Goal: Task Accomplishment & Management: Use online tool/utility

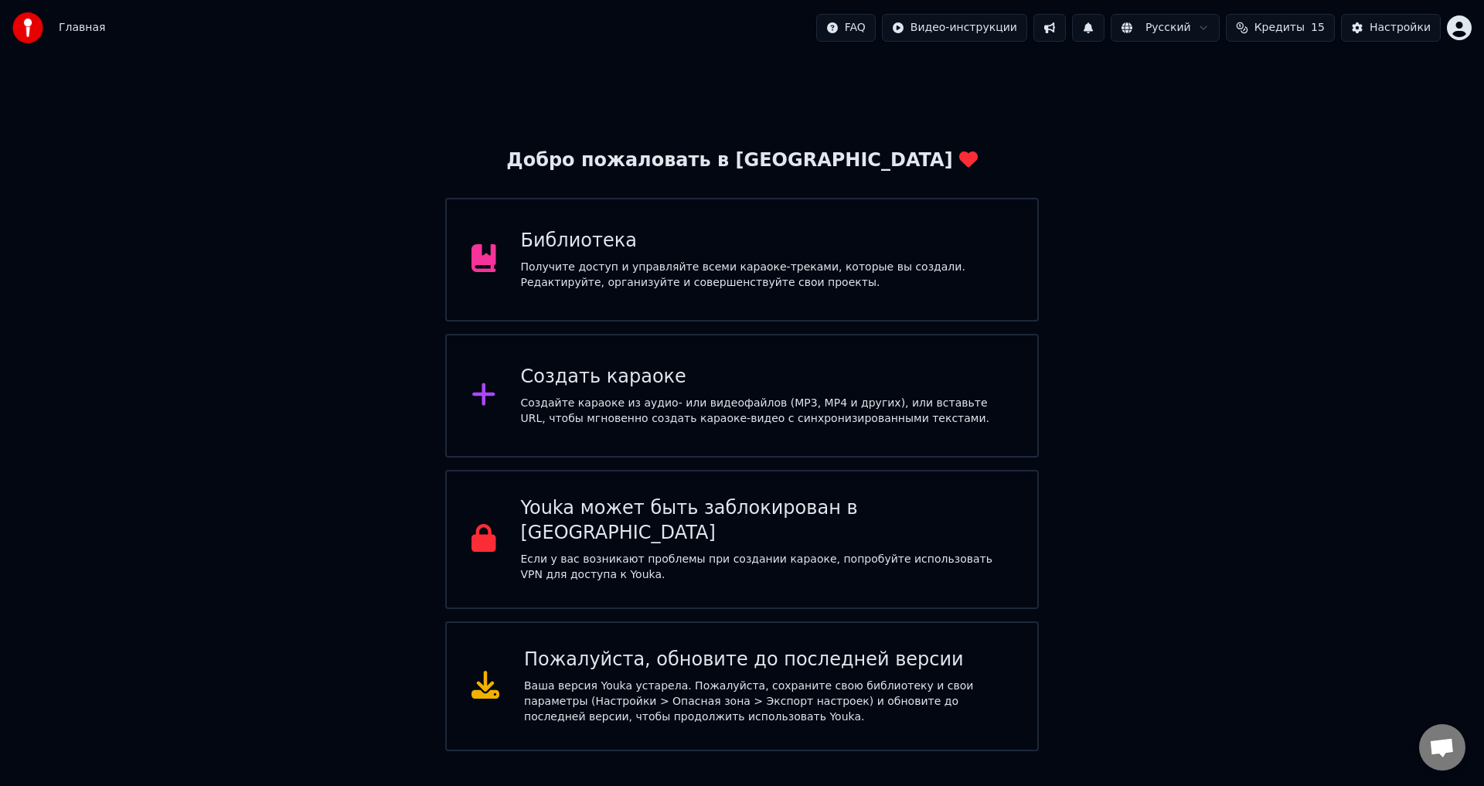
click at [592, 359] on div "Создать караоке Создайте караоке из аудио- или видеофайлов (MP3, MP4 и других),…" at bounding box center [742, 396] width 594 height 124
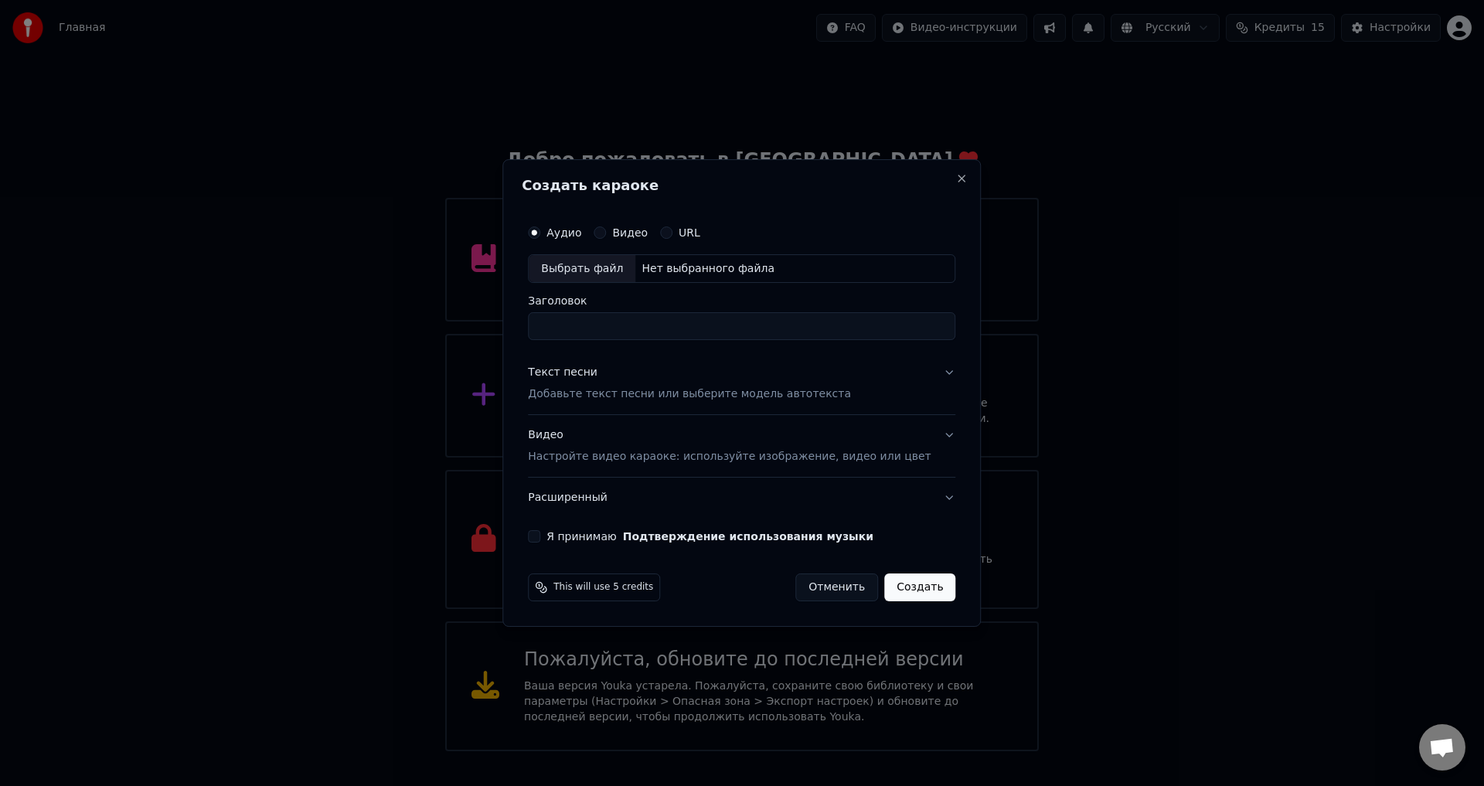
click at [585, 263] on div "Выбрать файл" at bounding box center [582, 269] width 107 height 28
type input "**********"
click at [636, 374] on div "Текст песни Добавьте текст песни или выберите модель автотекста" at bounding box center [689, 384] width 323 height 37
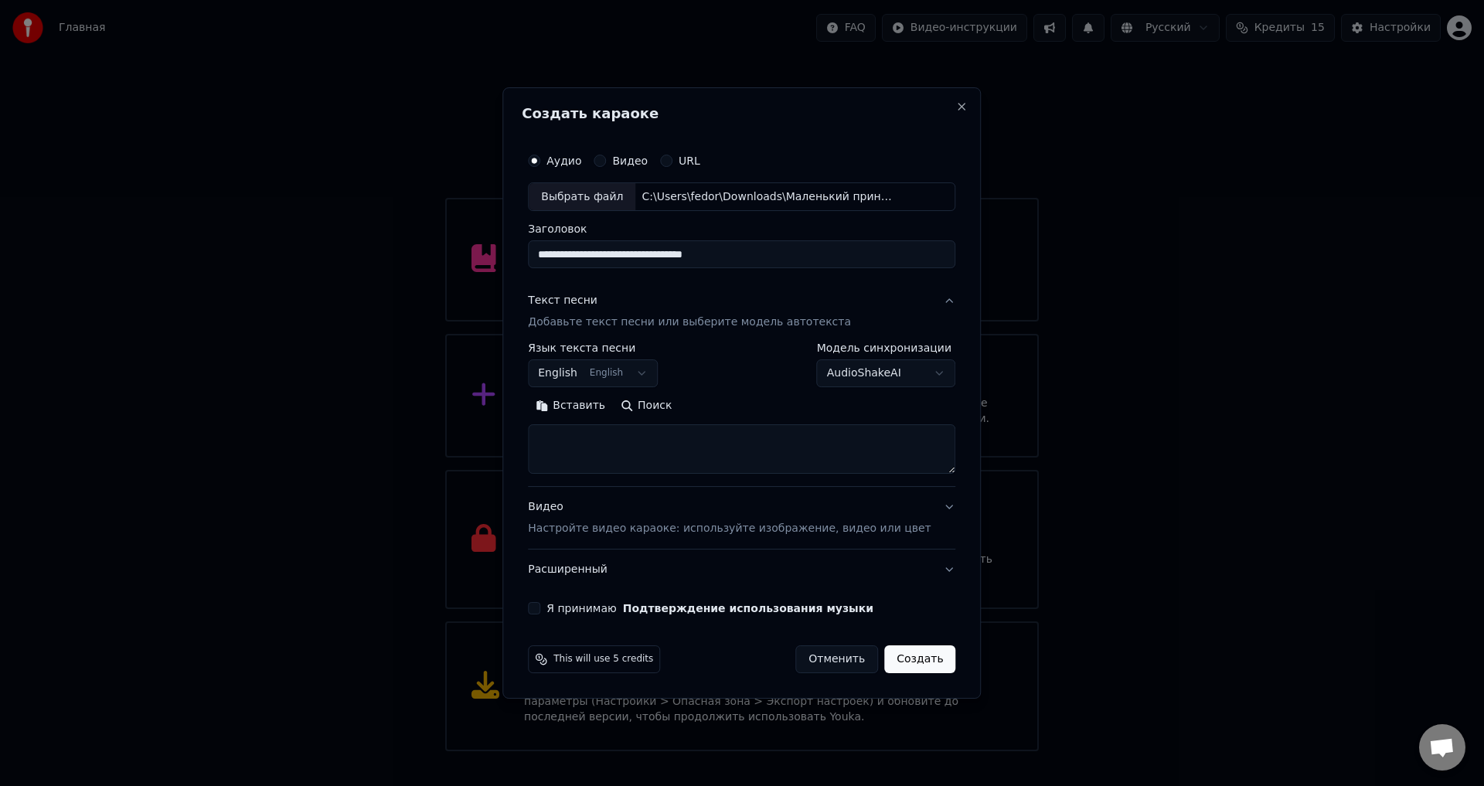
click at [616, 354] on label "Язык текста песни" at bounding box center [593, 348] width 130 height 11
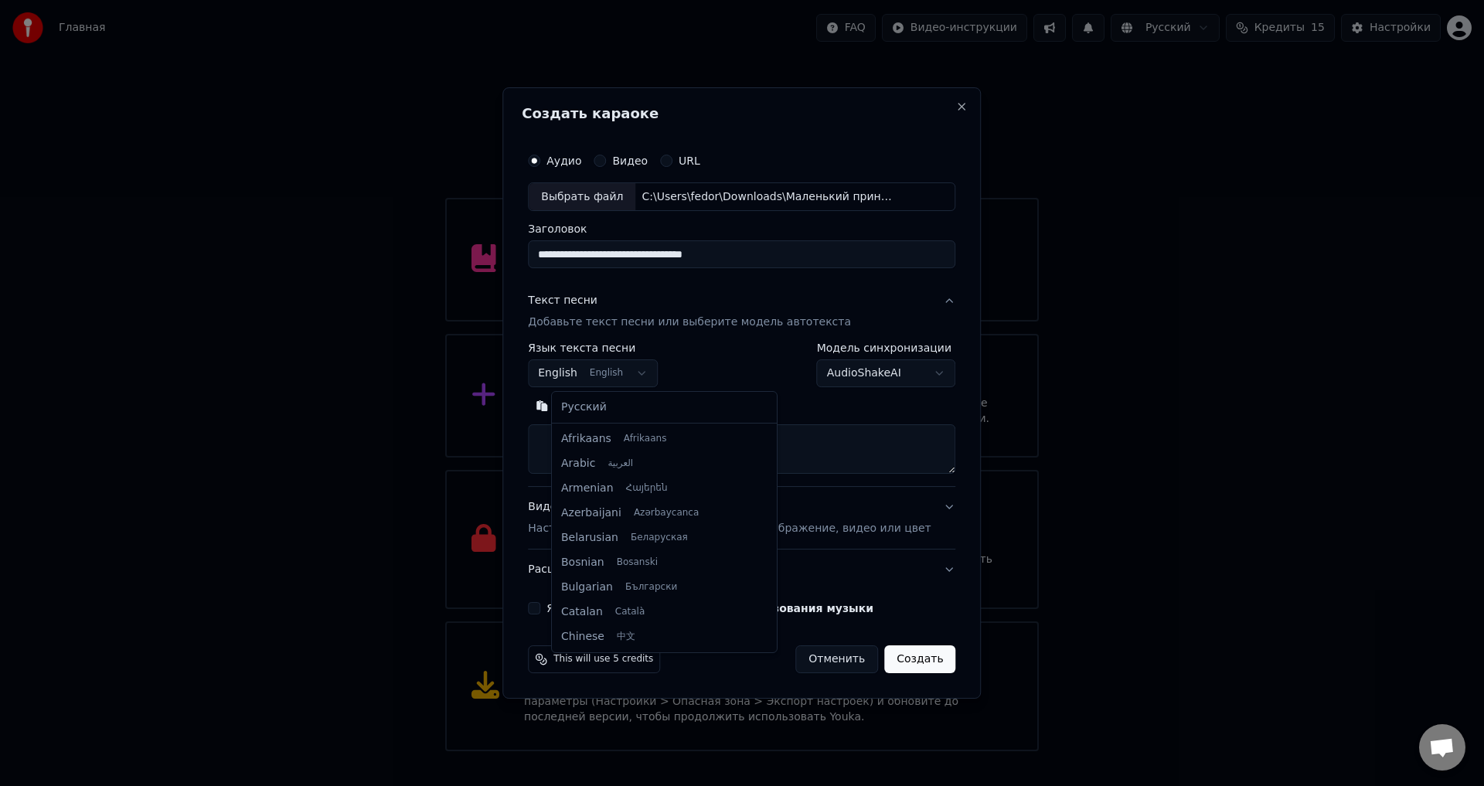
click at [640, 381] on body "Главная FAQ Видео-инструкции Русский Кредиты 15 Настройки Добро пожаловать в Yo…" at bounding box center [742, 375] width 1484 height 751
select select "**"
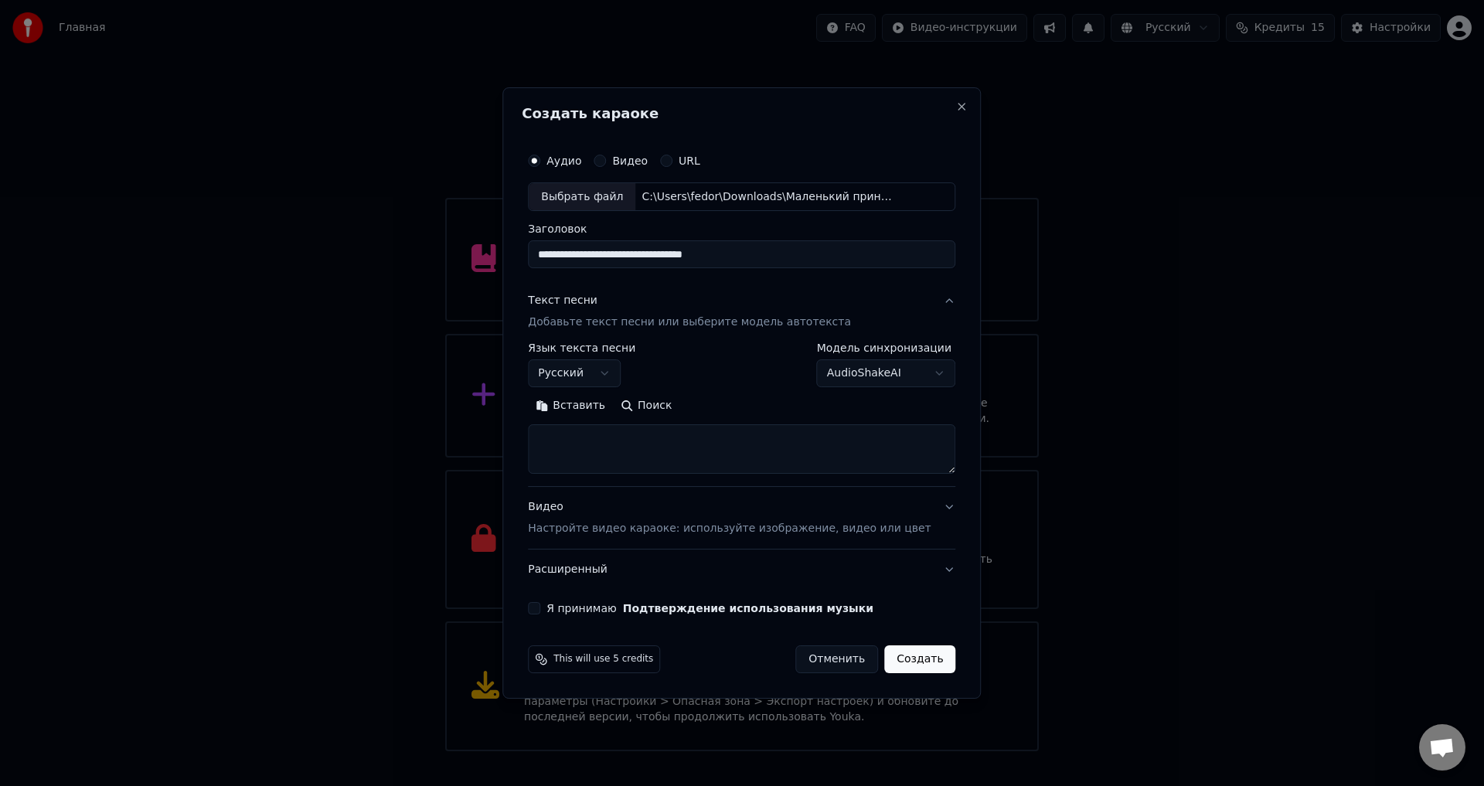
click at [676, 408] on button "Поиск" at bounding box center [646, 406] width 66 height 25
click at [920, 513] on button "Видео Настройте видео караоке: используйте изображение, видео или цвет" at bounding box center [742, 519] width 428 height 62
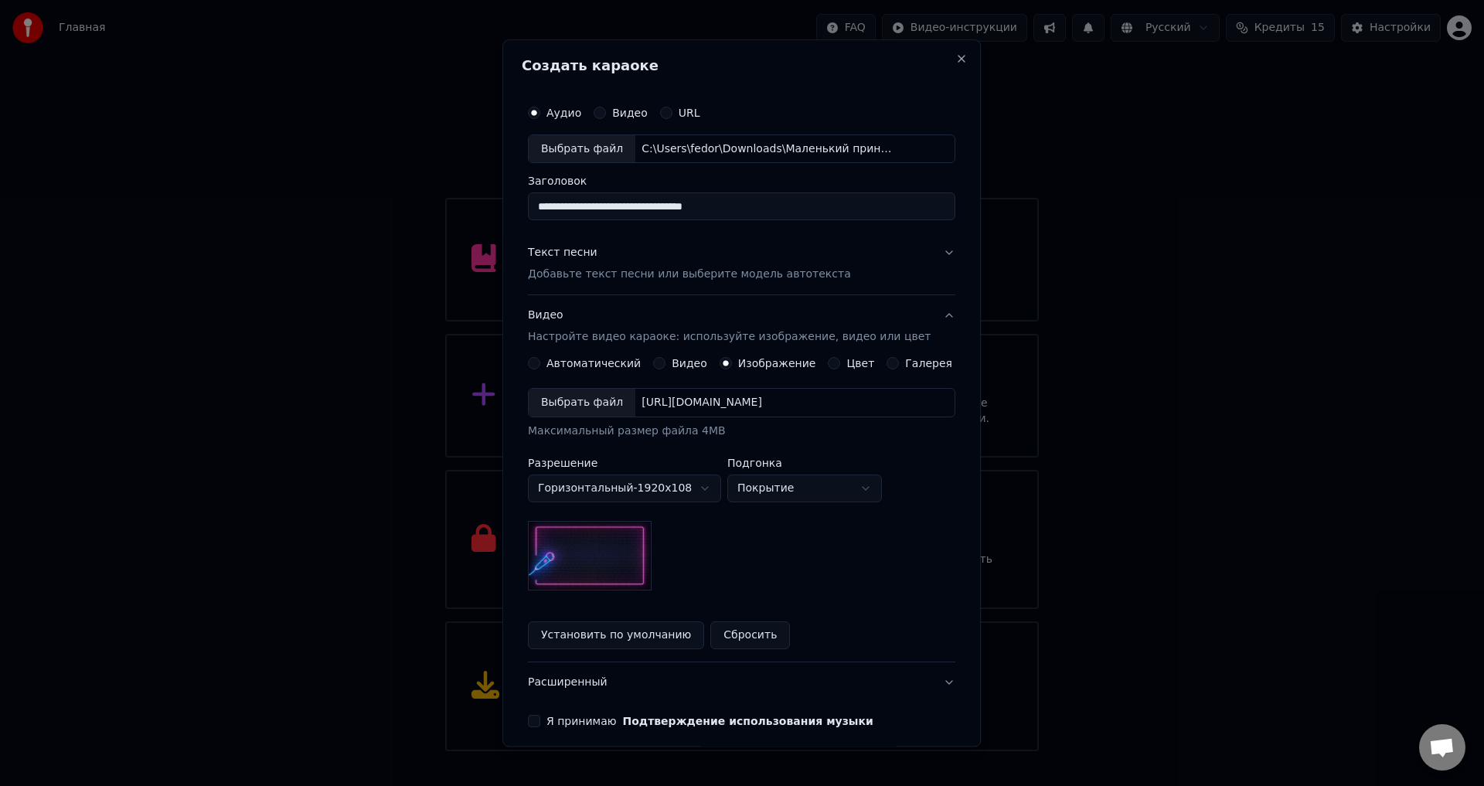
click at [600, 396] on div "Выбрать файл" at bounding box center [582, 404] width 107 height 28
click at [540, 723] on button "Я принимаю Подтверждение использования музыки" at bounding box center [534, 722] width 12 height 12
click at [877, 261] on button "Текст песни Добавьте текст песни или выберите модель автотекста" at bounding box center [742, 264] width 428 height 62
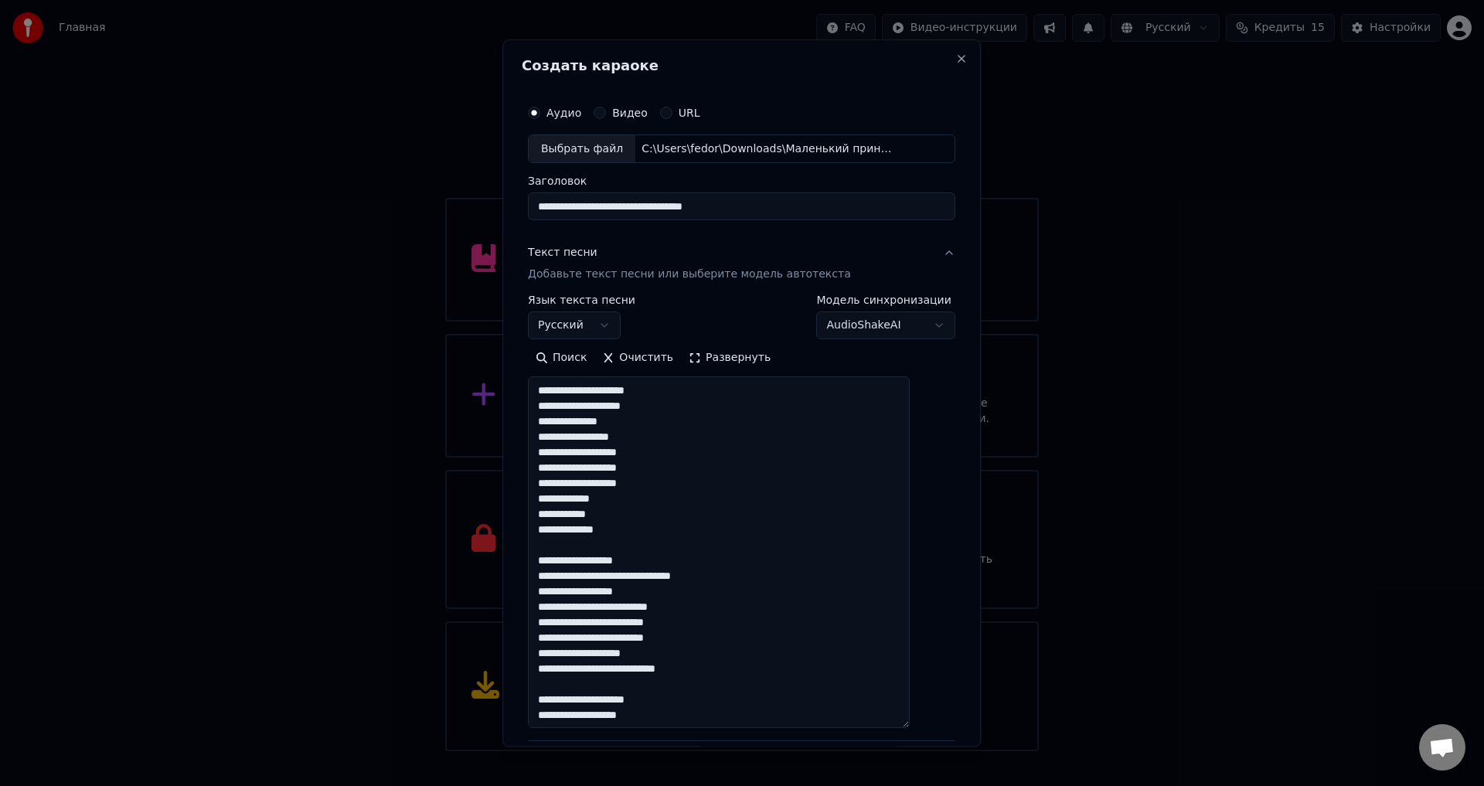
drag, startPoint x: 929, startPoint y: 470, endPoint x: 958, endPoint y: 725, distance: 256.7
click at [958, 725] on div "**********" at bounding box center [741, 392] width 479 height 707
drag, startPoint x: 629, startPoint y: 438, endPoint x: 662, endPoint y: 443, distance: 33.7
click at [662, 443] on textarea "**********" at bounding box center [719, 553] width 382 height 352
drag, startPoint x: 598, startPoint y: 469, endPoint x: 627, endPoint y: 469, distance: 28.6
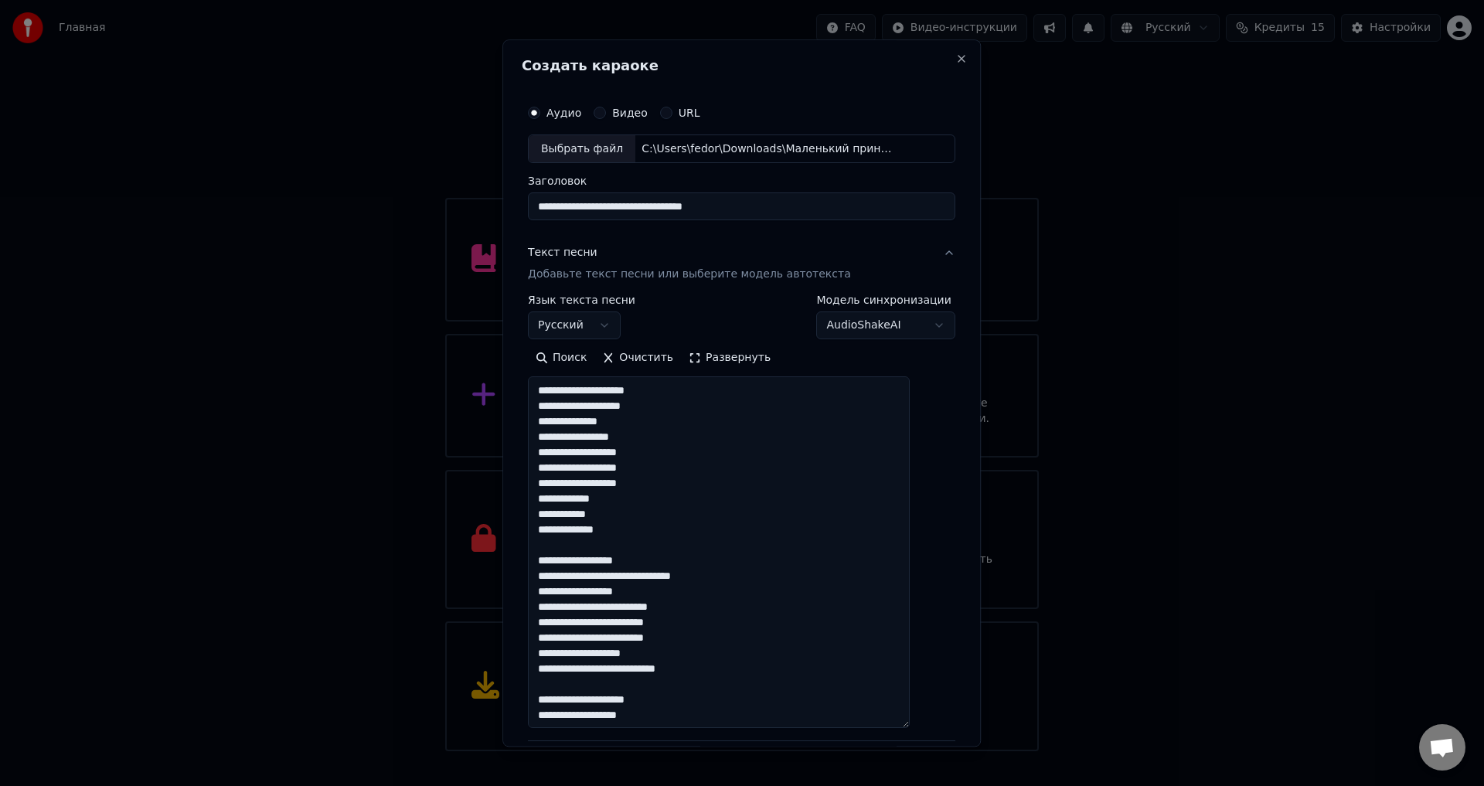
click at [627, 469] on textarea "**********" at bounding box center [719, 553] width 382 height 352
drag, startPoint x: 556, startPoint y: 530, endPoint x: 594, endPoint y: 531, distance: 37.9
click at [594, 531] on textarea "**********" at bounding box center [719, 553] width 382 height 352
drag, startPoint x: 586, startPoint y: 577, endPoint x: 614, endPoint y: 579, distance: 27.9
click at [614, 579] on textarea "**********" at bounding box center [719, 553] width 382 height 352
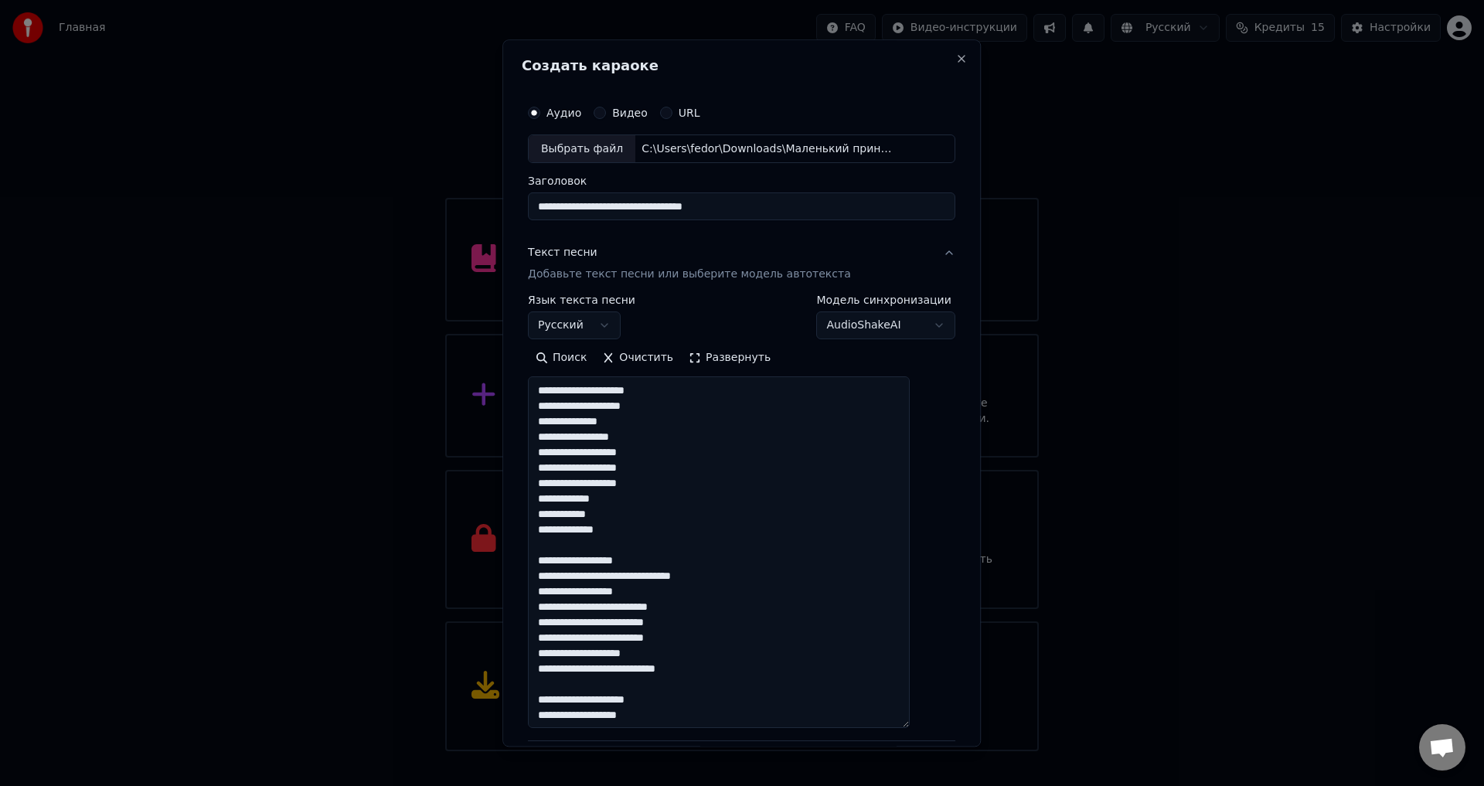
drag, startPoint x: 605, startPoint y: 609, endPoint x: 615, endPoint y: 611, distance: 9.4
click at [615, 611] on textarea "**********" at bounding box center [719, 553] width 382 height 352
drag, startPoint x: 604, startPoint y: 610, endPoint x: 633, endPoint y: 608, distance: 29.4
click at [633, 608] on textarea "**********" at bounding box center [719, 553] width 382 height 352
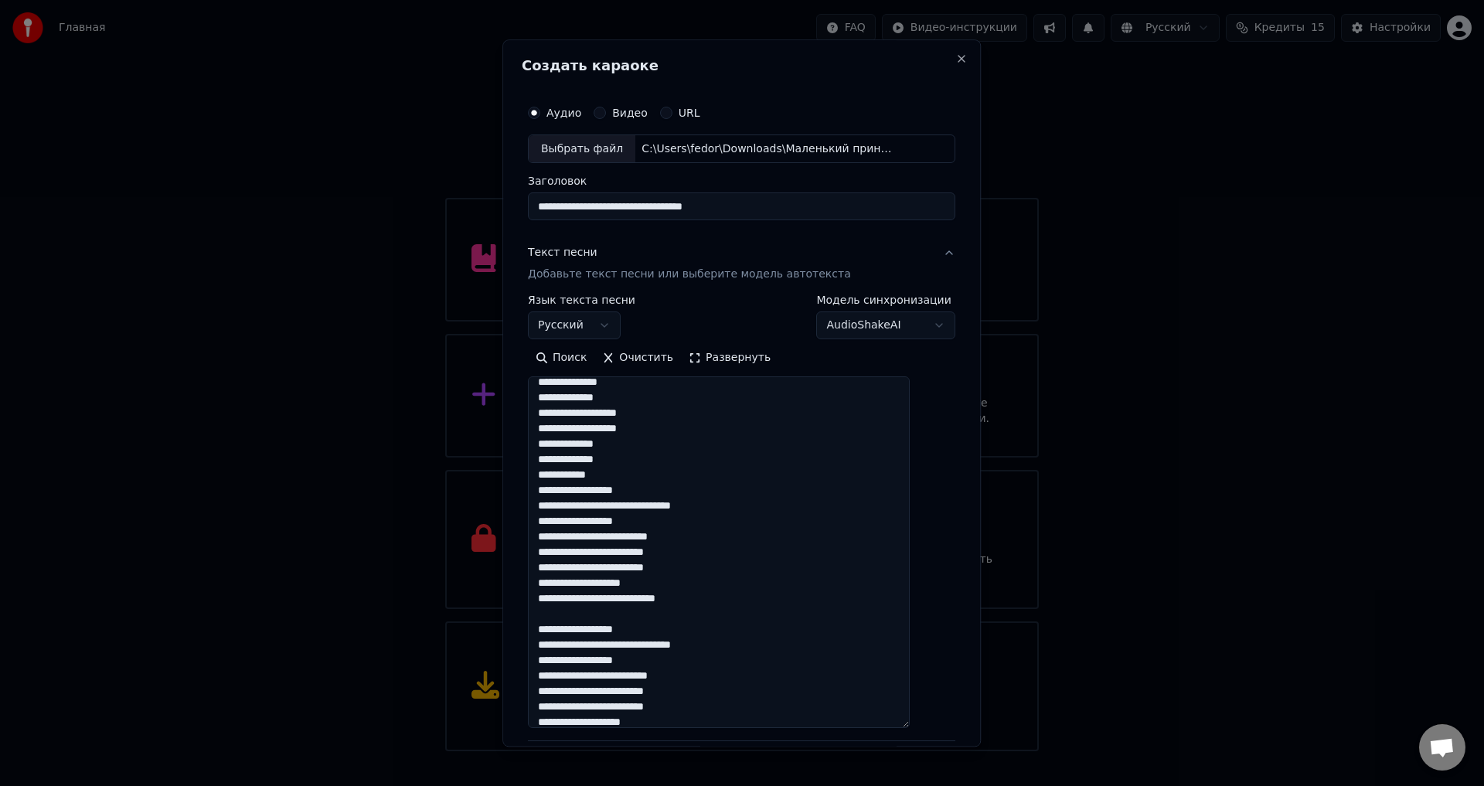
scroll to position [388, 0]
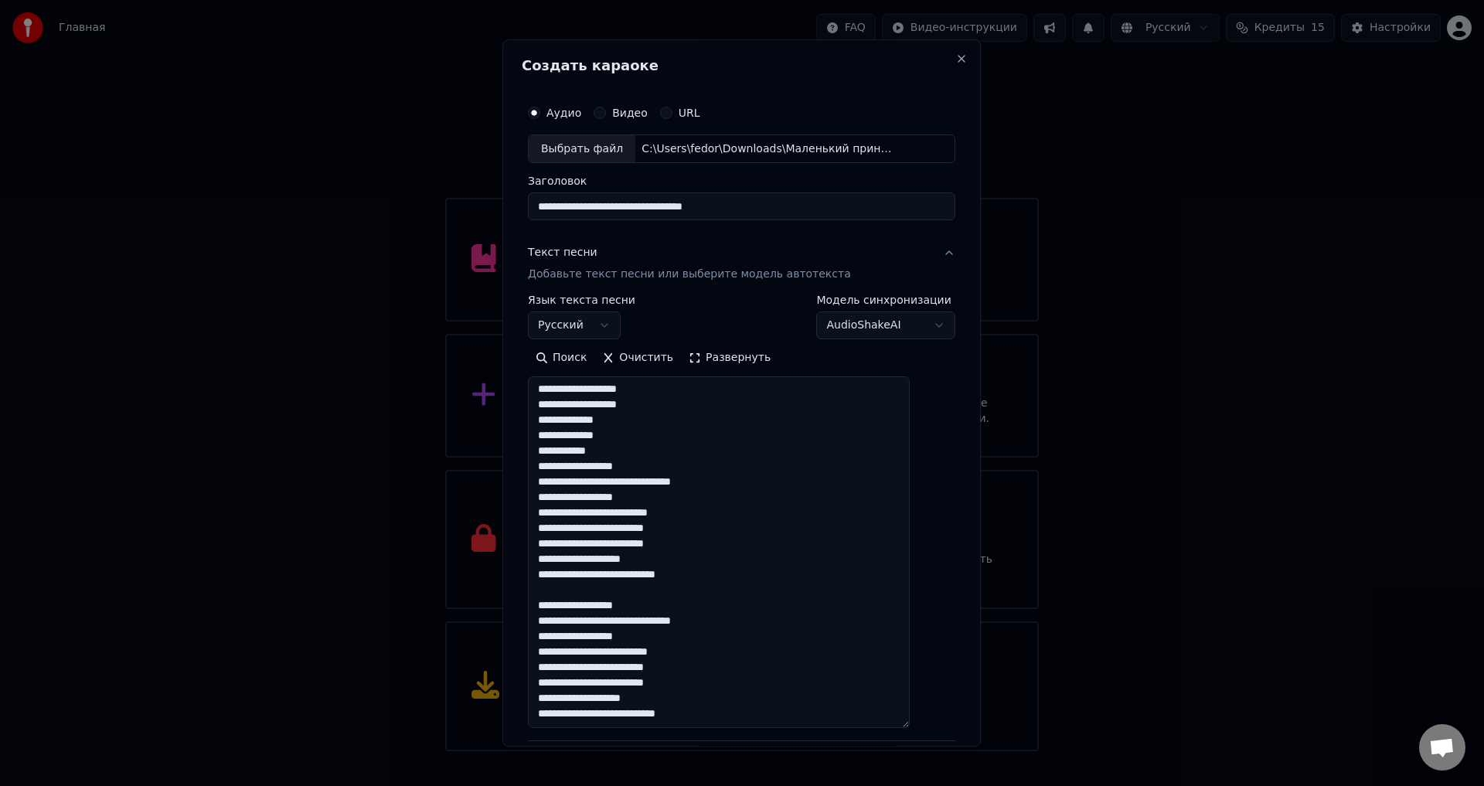
type textarea "**********"
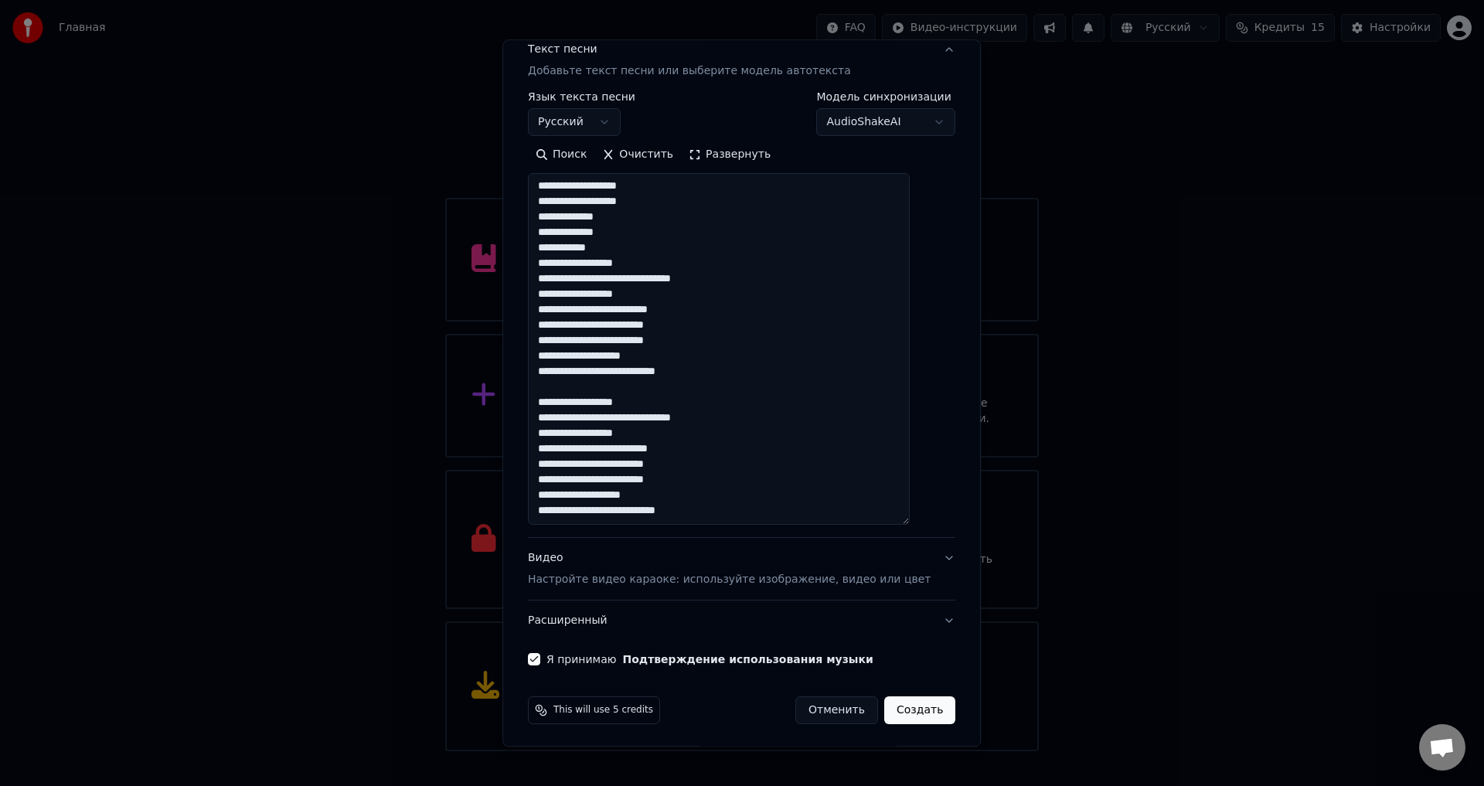
scroll to position [206, 0]
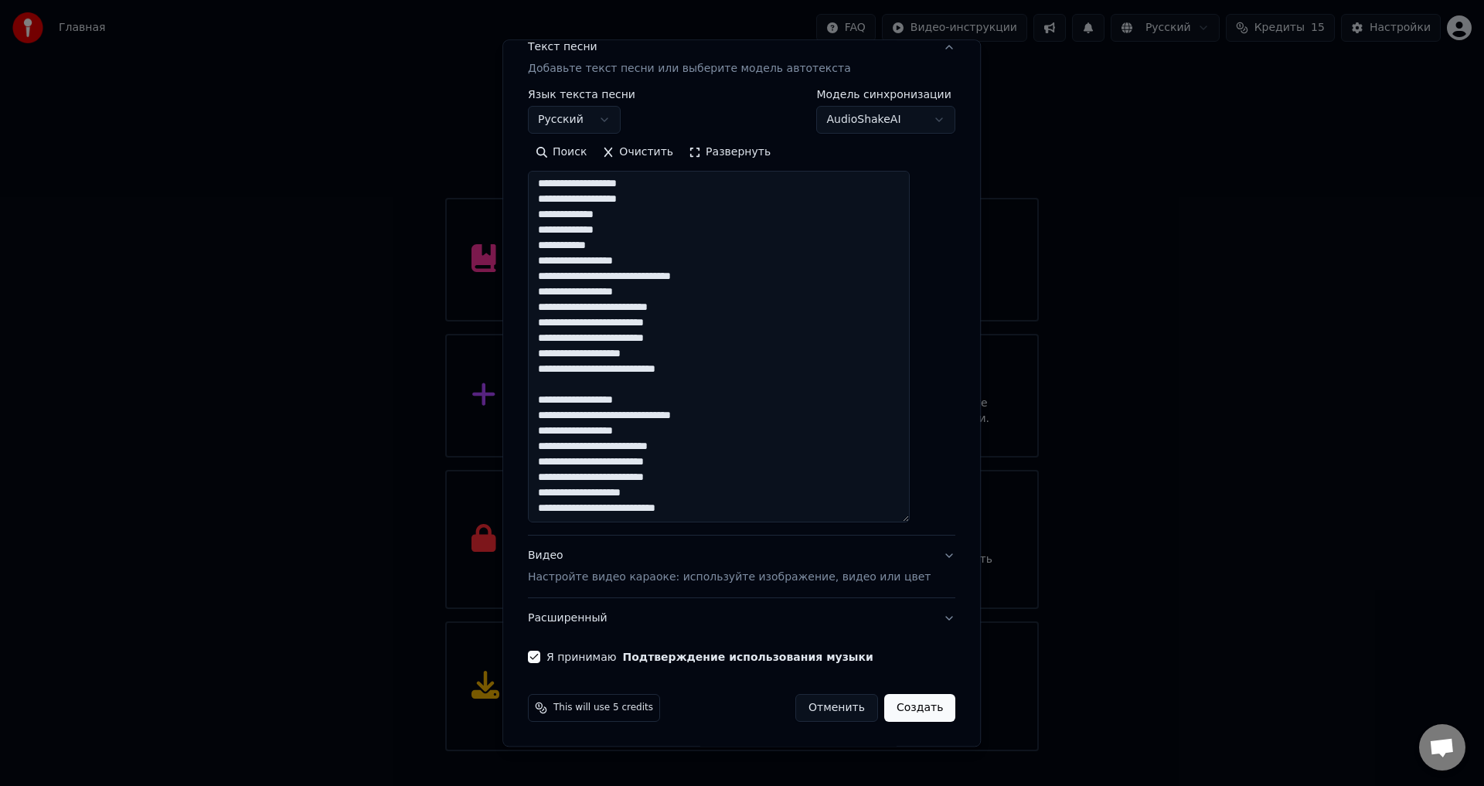
click at [889, 549] on div "Видео Настройте видео караоке: используйте изображение, видео или цвет" at bounding box center [729, 567] width 403 height 37
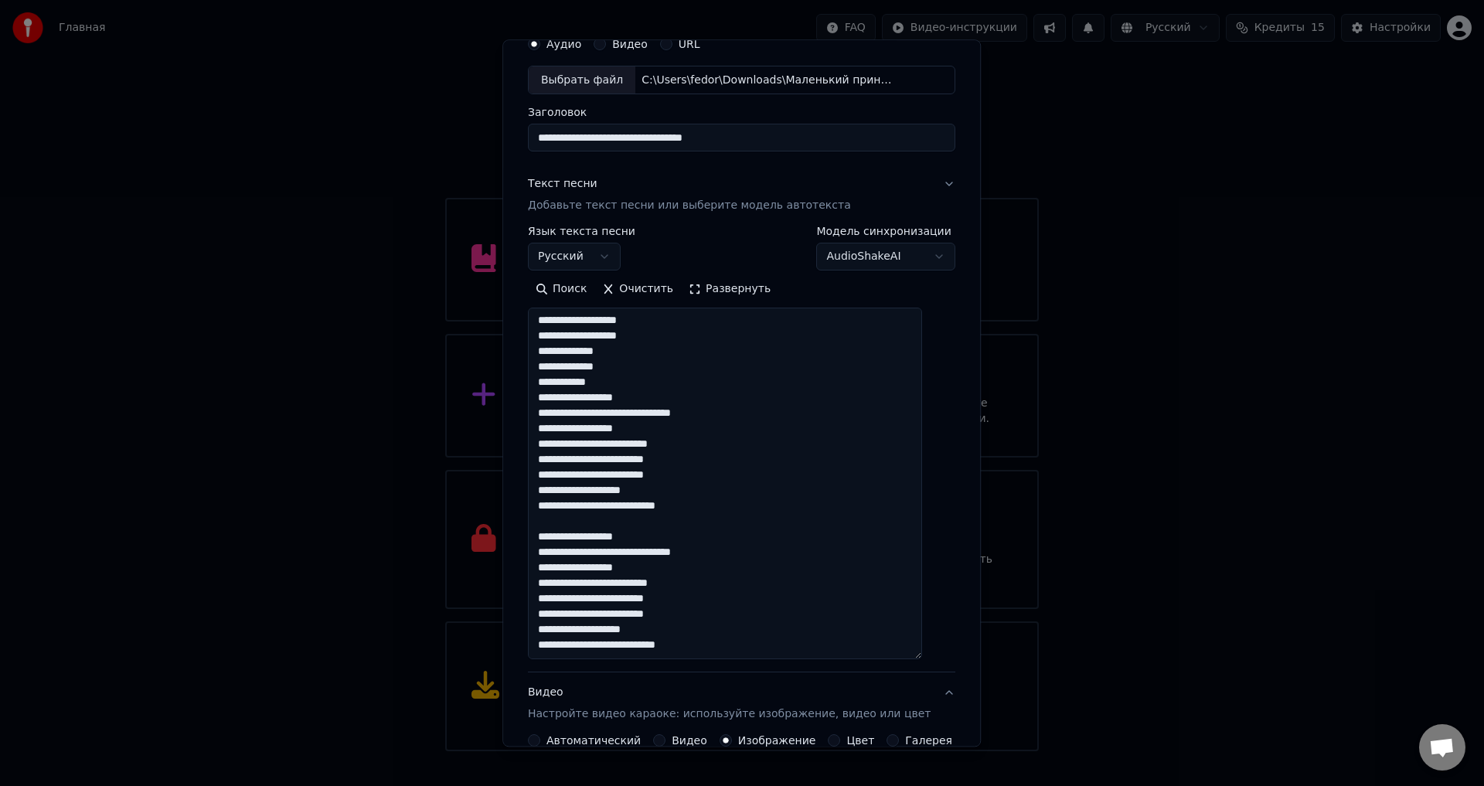
scroll to position [65, 0]
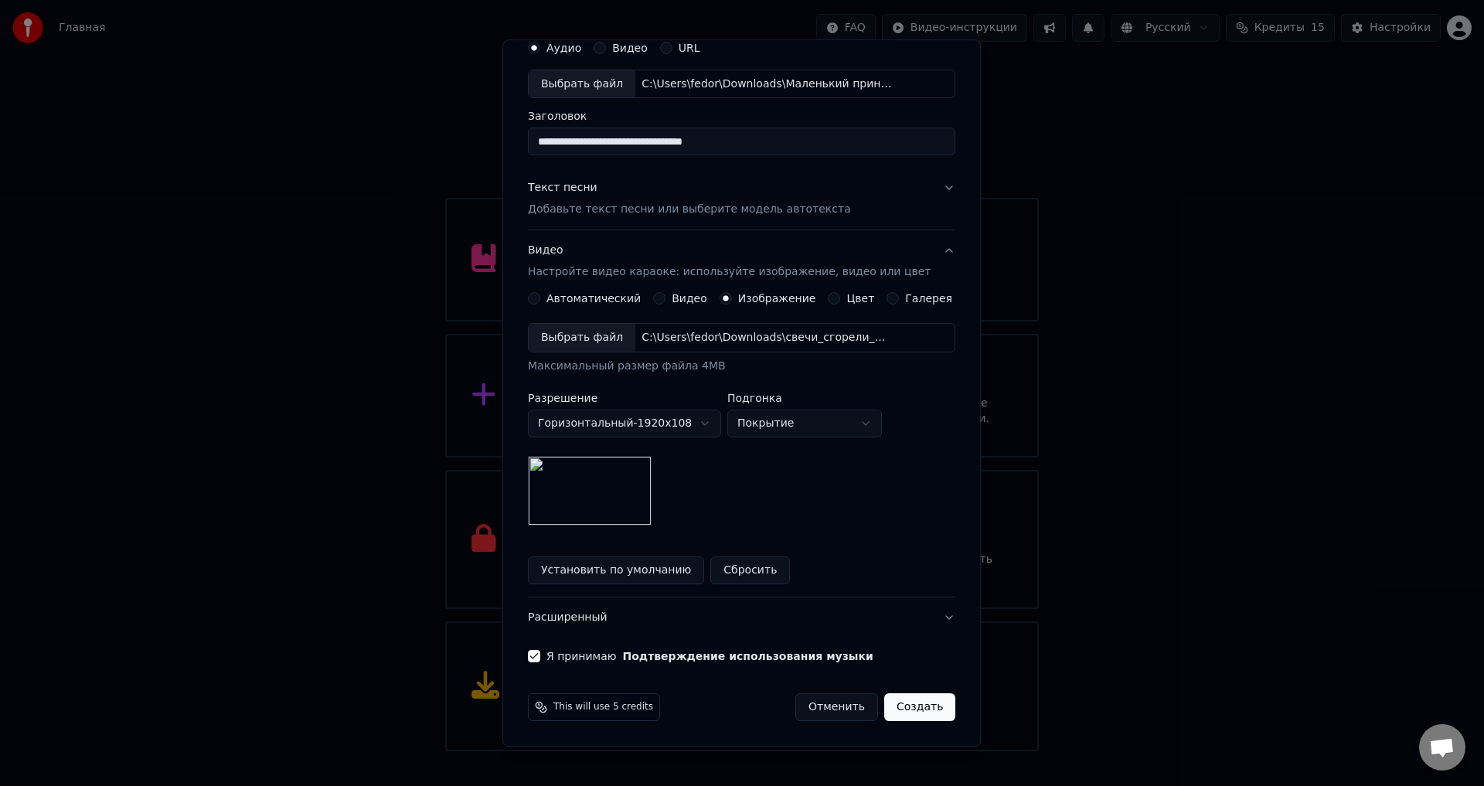
click at [891, 716] on button "Создать" at bounding box center [919, 708] width 71 height 28
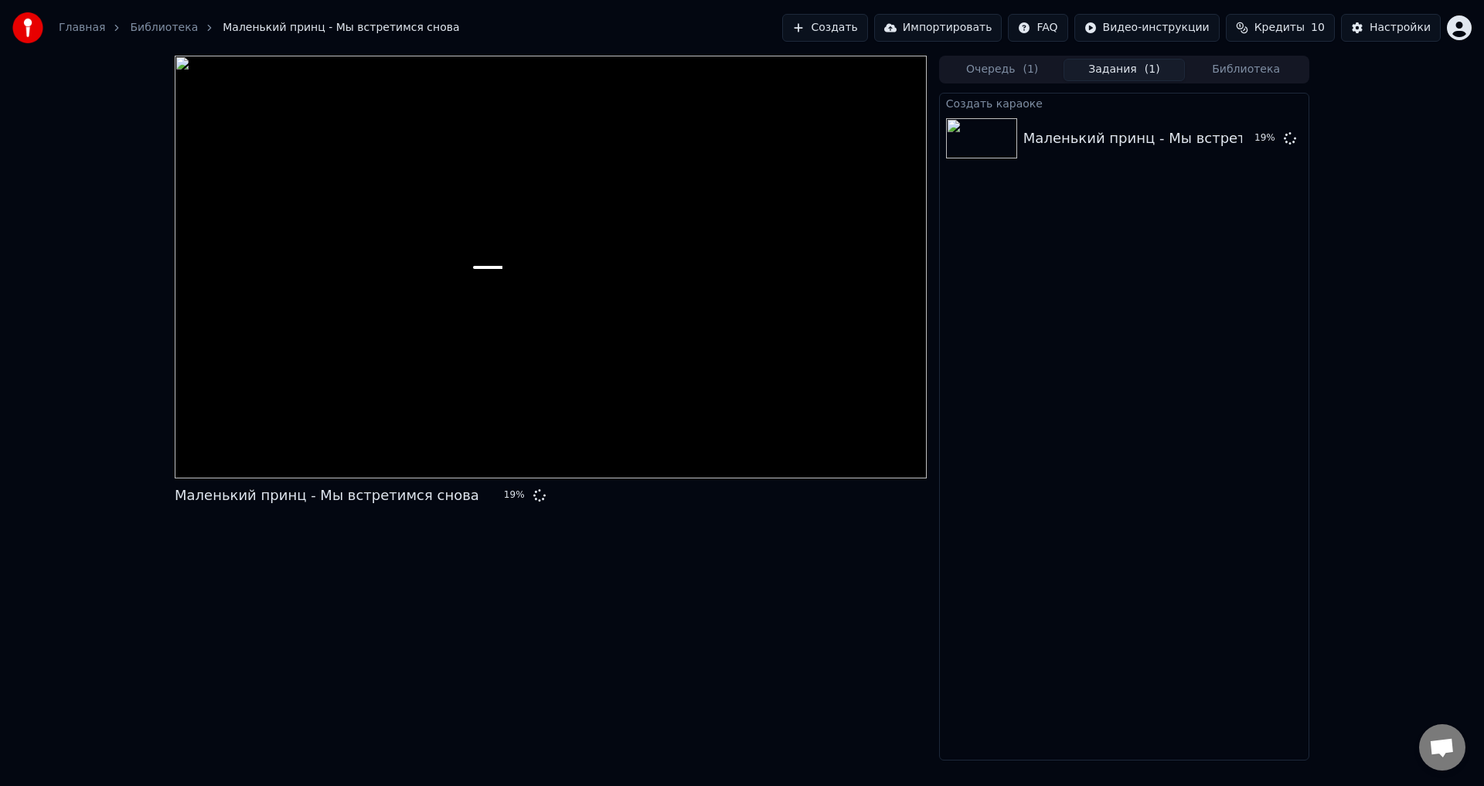
click at [820, 34] on button "Создать" at bounding box center [824, 28] width 85 height 28
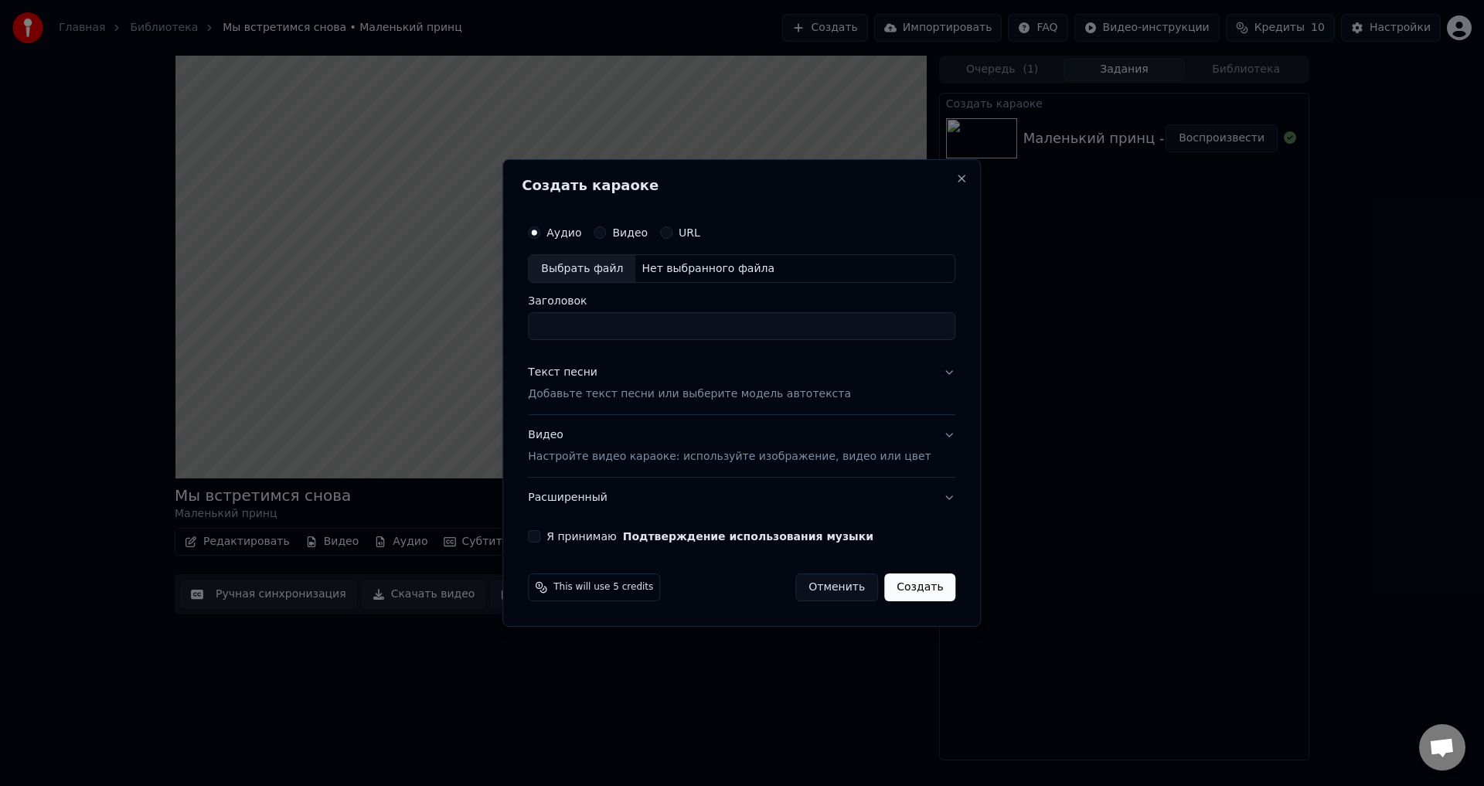
click at [819, 593] on button "Отменить" at bounding box center [836, 588] width 83 height 28
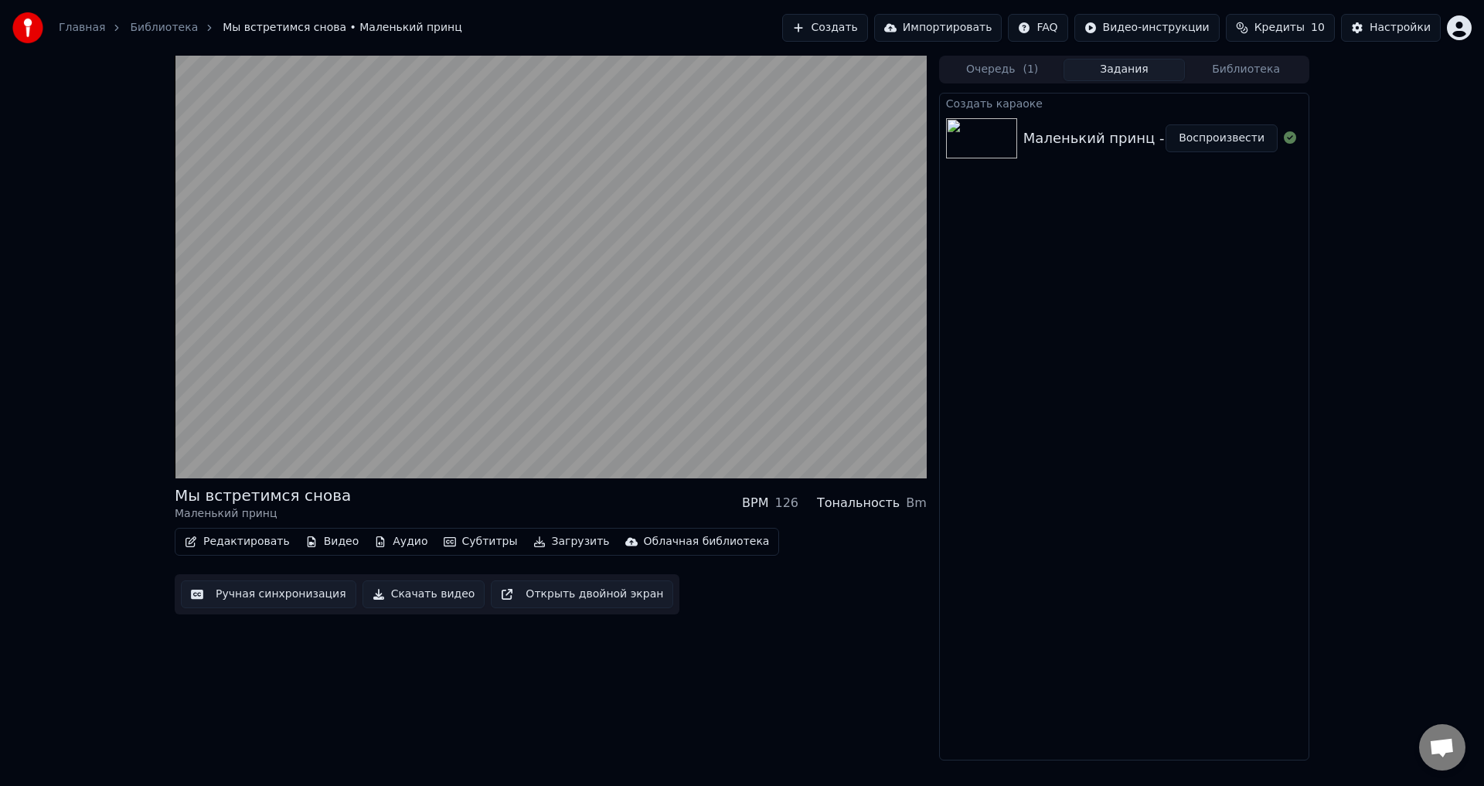
click at [465, 538] on button "Субтитры" at bounding box center [481, 542] width 87 height 22
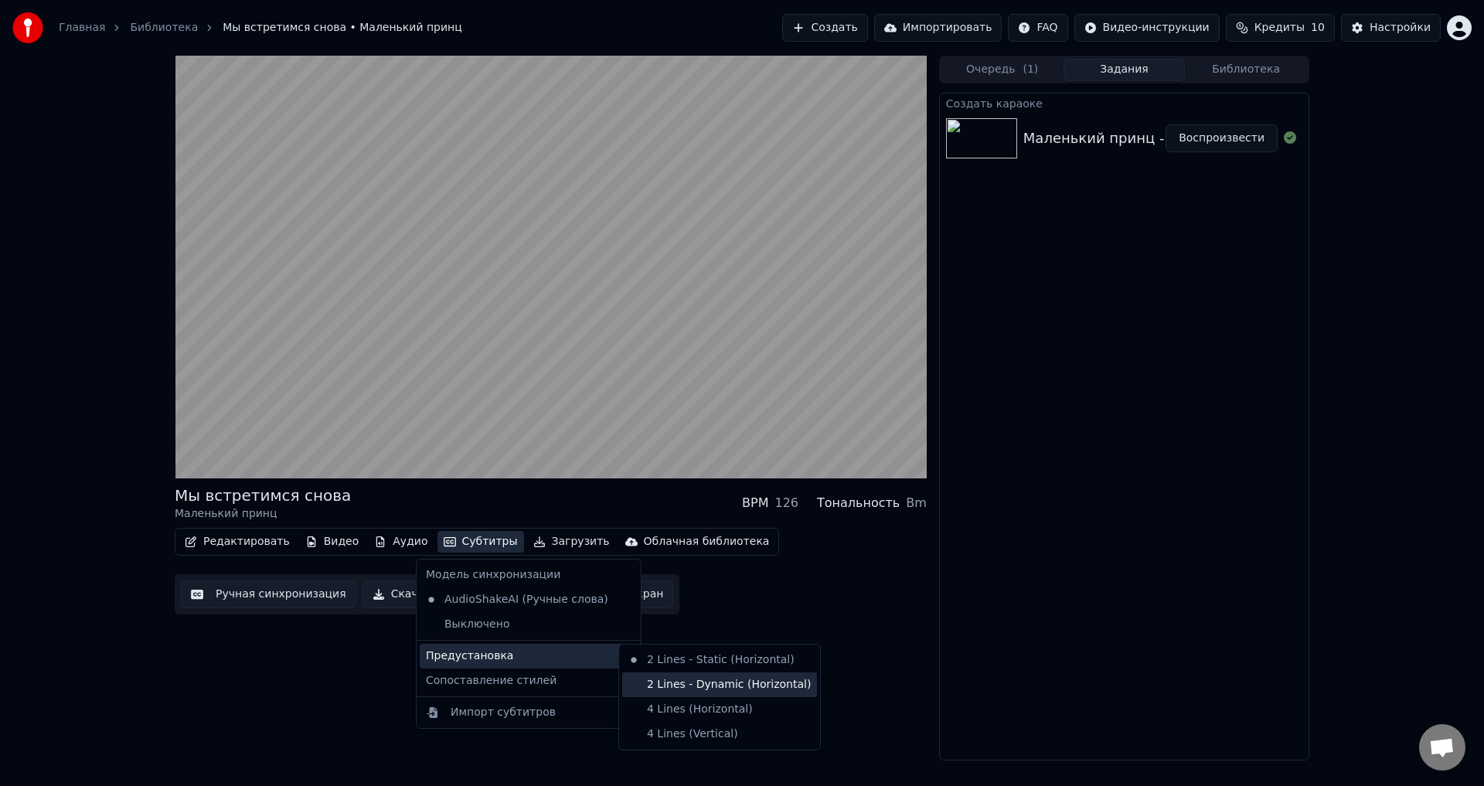
click at [669, 683] on div "2 Lines - Dynamic (Horizontal)" at bounding box center [719, 685] width 195 height 25
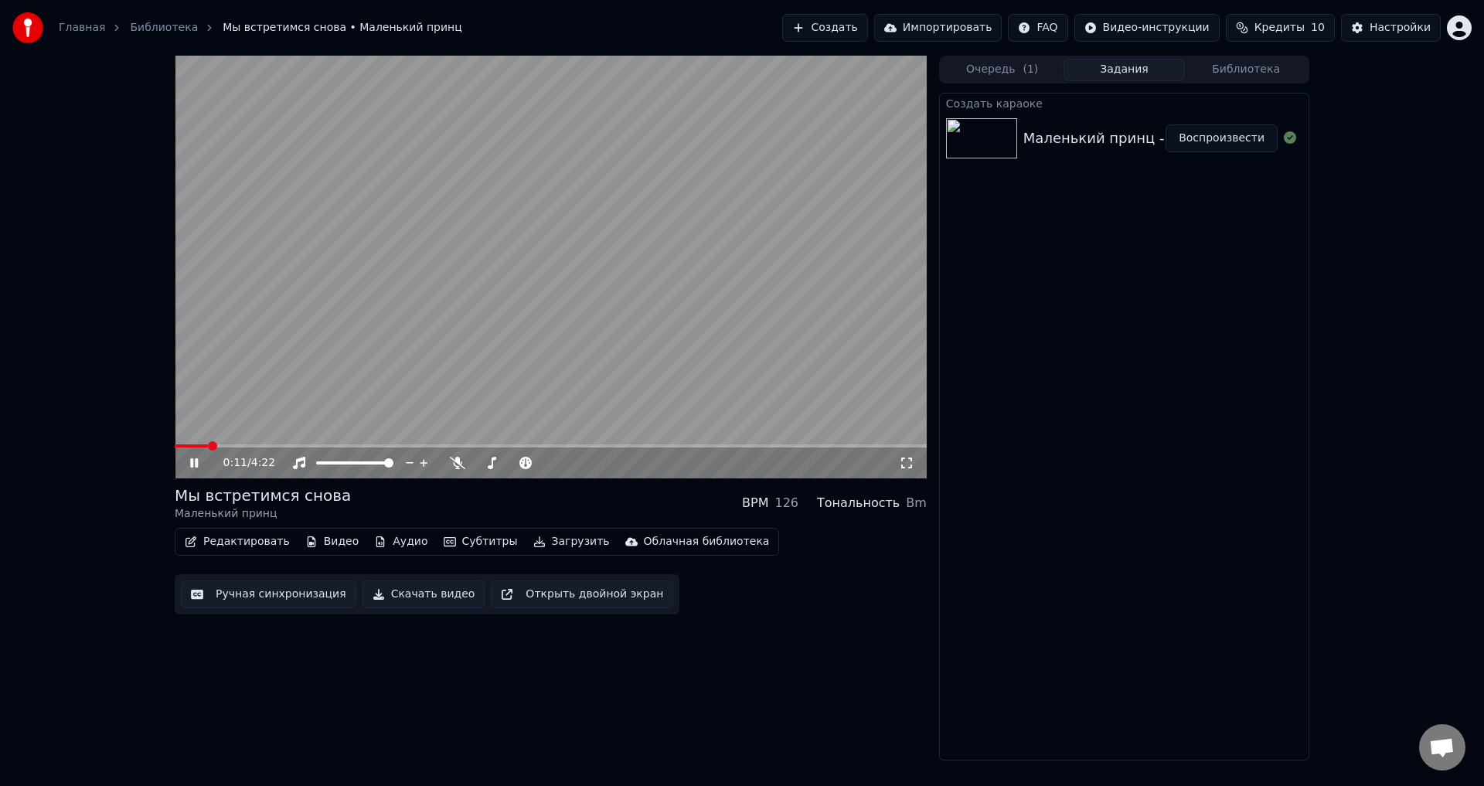
click at [911, 461] on icon at bounding box center [906, 463] width 11 height 11
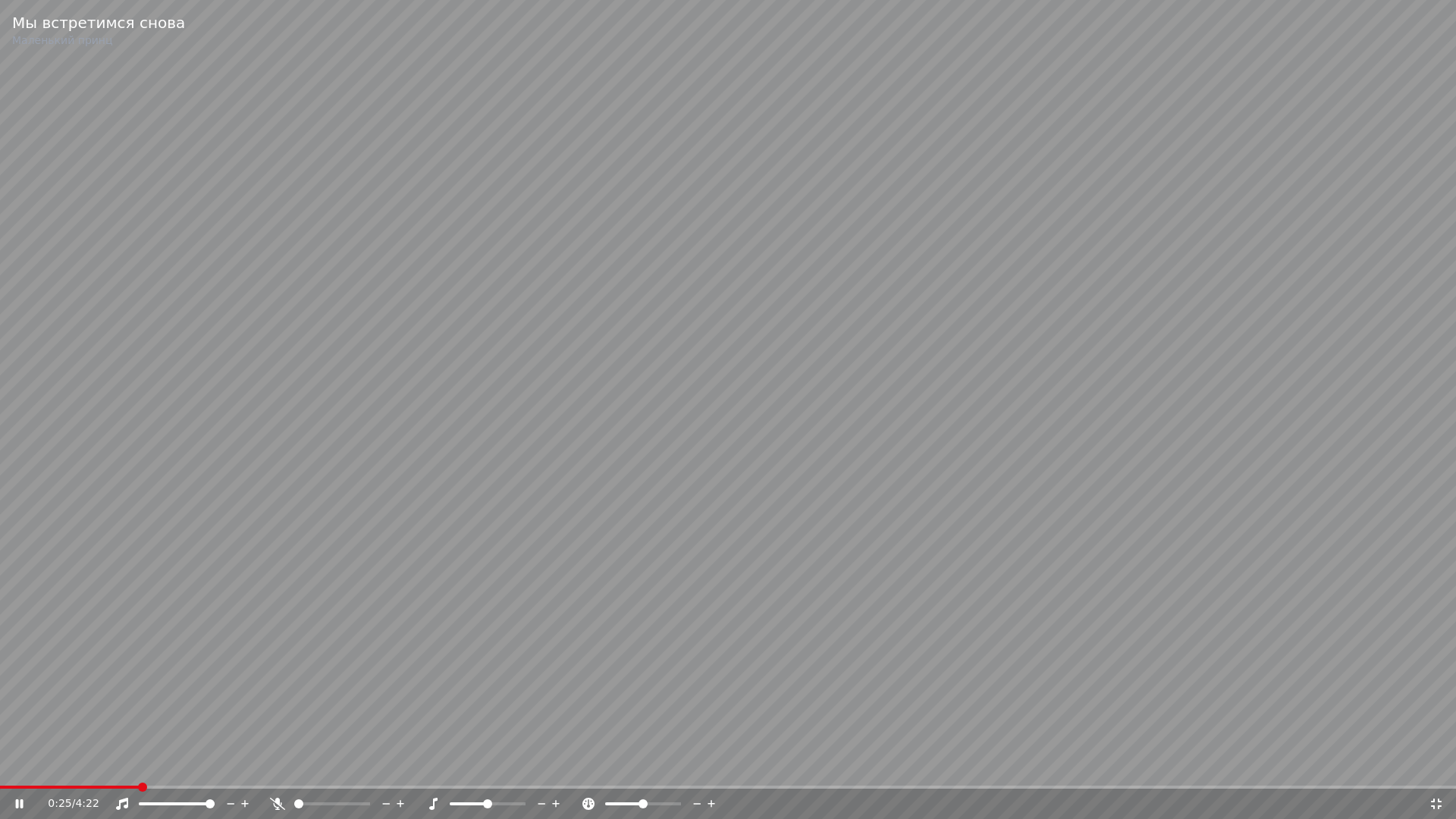
click at [144, 770] on span at bounding box center [142, 787] width 9 height 9
click at [245, 770] on span at bounding box center [240, 787] width 9 height 9
click at [375, 770] on span at bounding box center [373, 787] width 9 height 9
click at [396, 770] on span at bounding box center [390, 787] width 9 height 9
click at [1438, 770] on icon at bounding box center [1436, 803] width 11 height 11
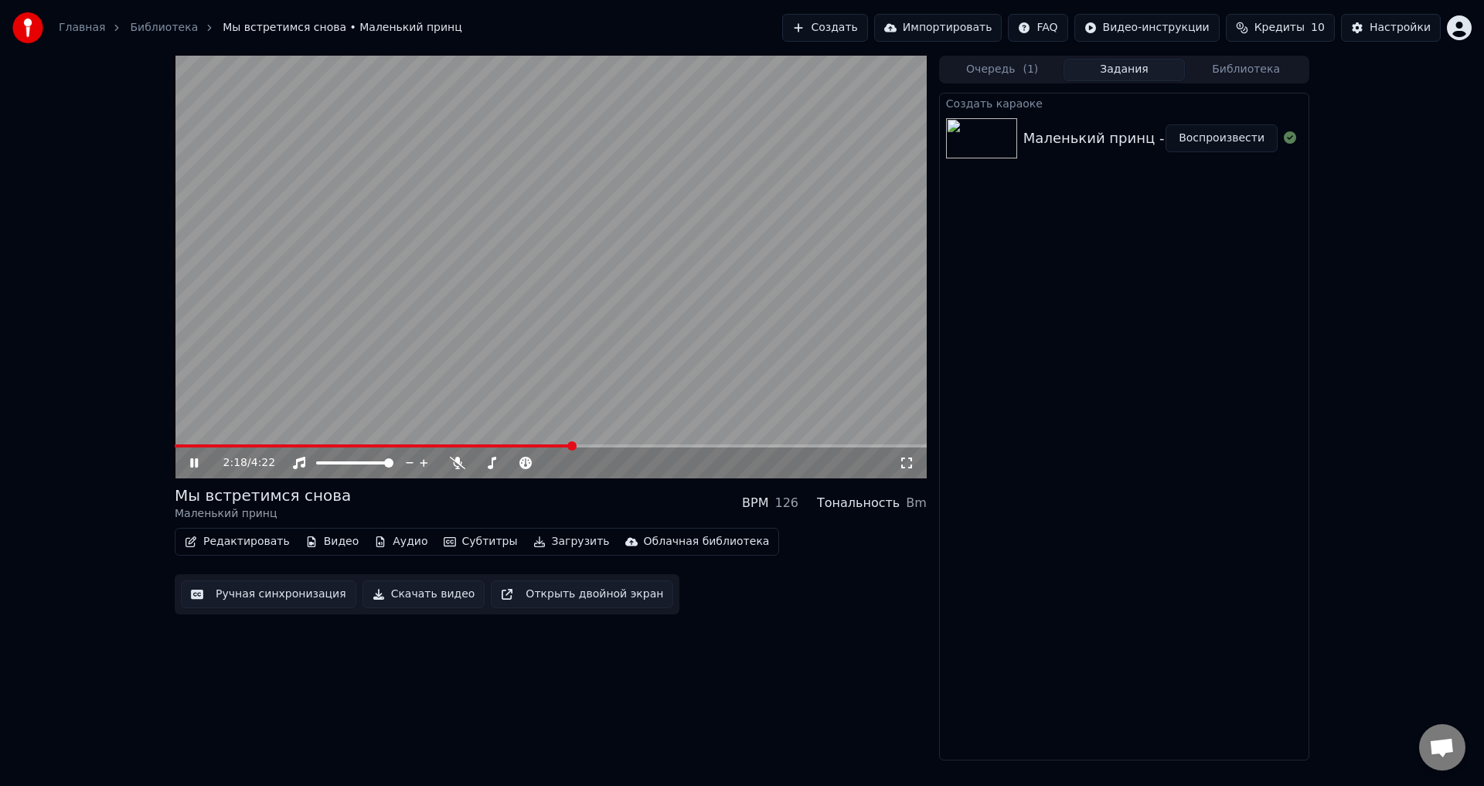
click at [376, 595] on button "Скачать видео" at bounding box center [424, 595] width 123 height 28
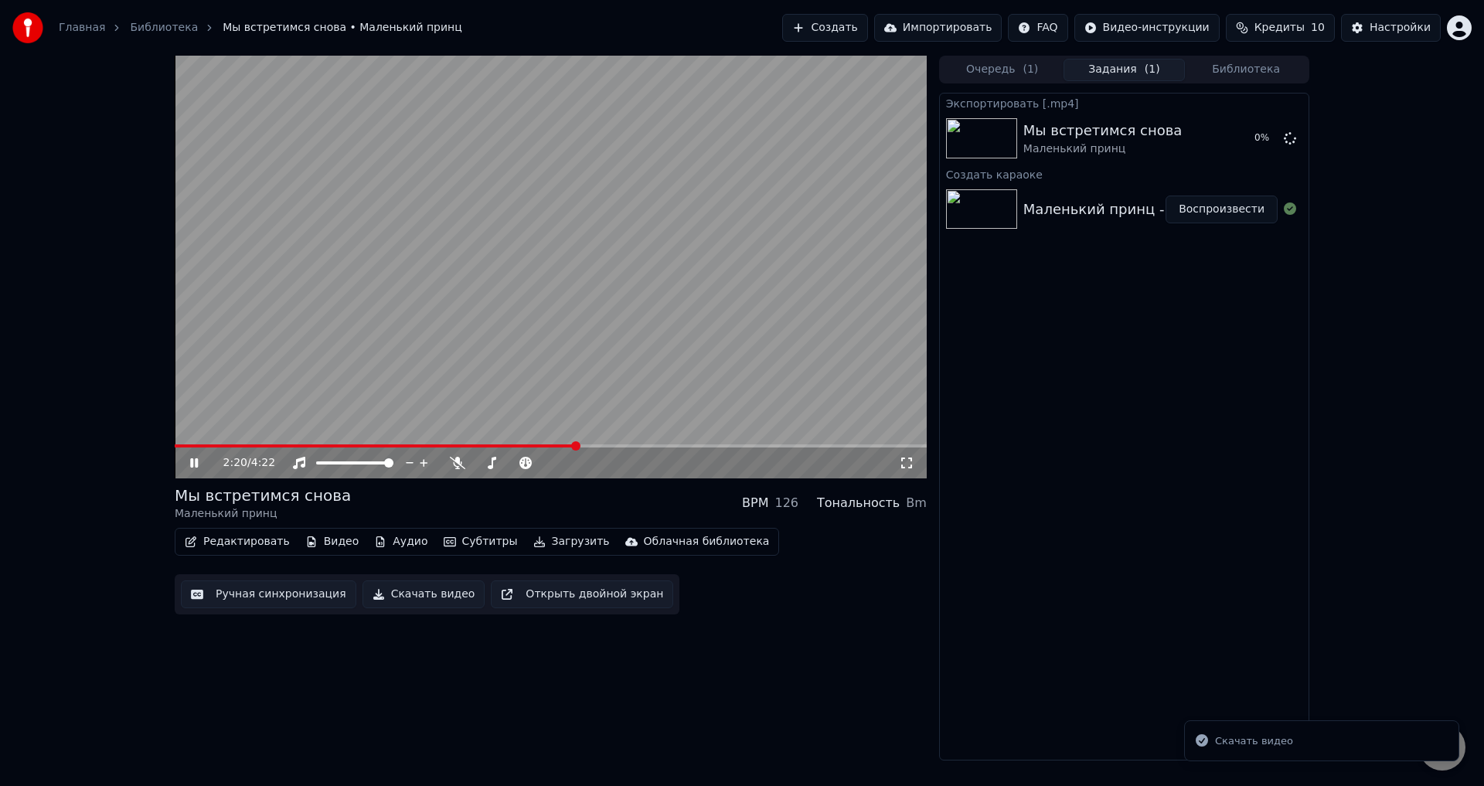
click at [189, 458] on icon at bounding box center [205, 463] width 36 height 12
click at [834, 25] on button "Создать" at bounding box center [824, 28] width 85 height 28
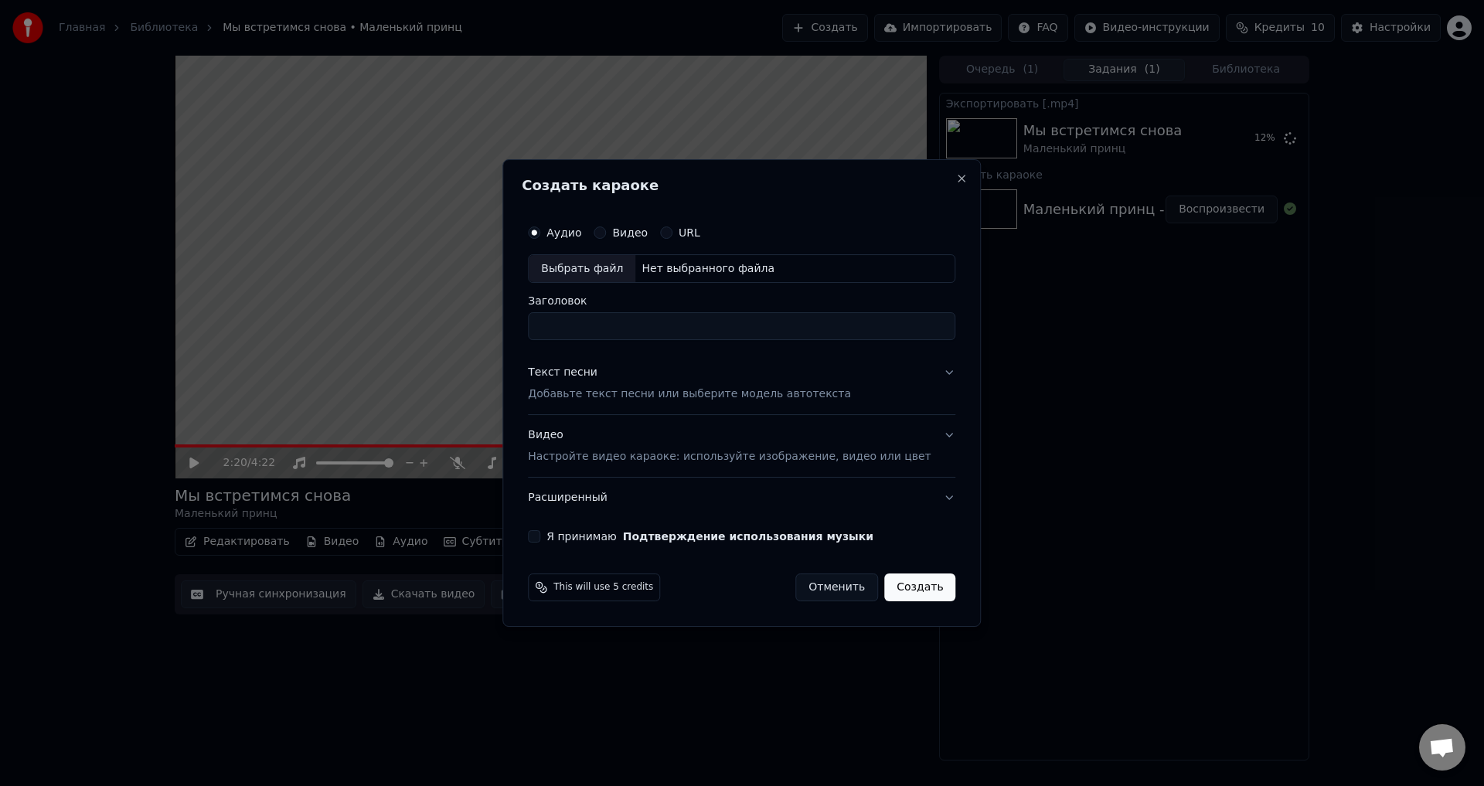
click at [575, 279] on div "Выбрать файл" at bounding box center [582, 269] width 107 height 28
type input "**********"
click at [678, 373] on div "Текст песни Добавьте текст песни или выберите модель автотекста" at bounding box center [689, 384] width 323 height 37
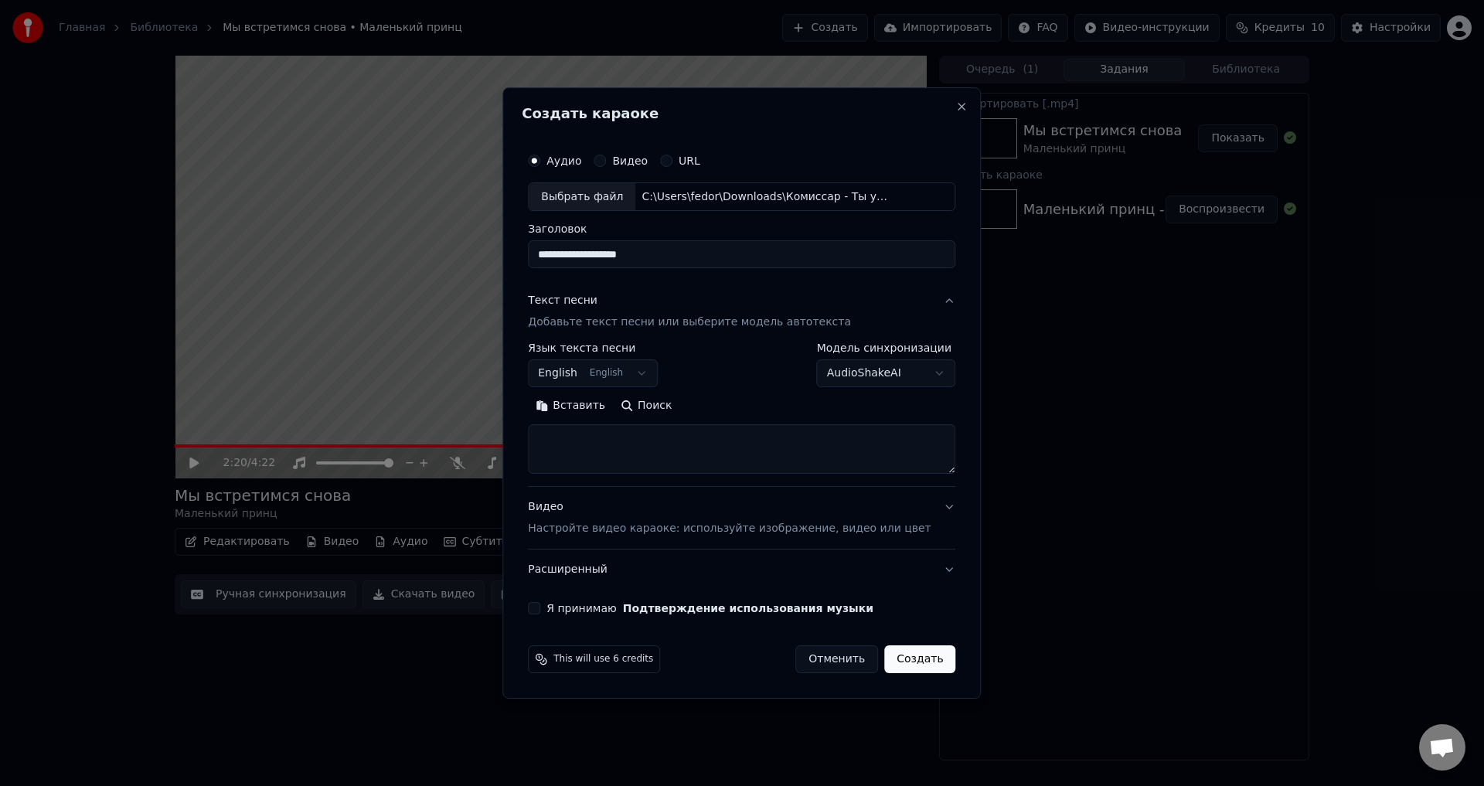
click at [686, 508] on div "Видео Настройте видео караоке: используйте изображение, видео или цвет" at bounding box center [729, 518] width 403 height 37
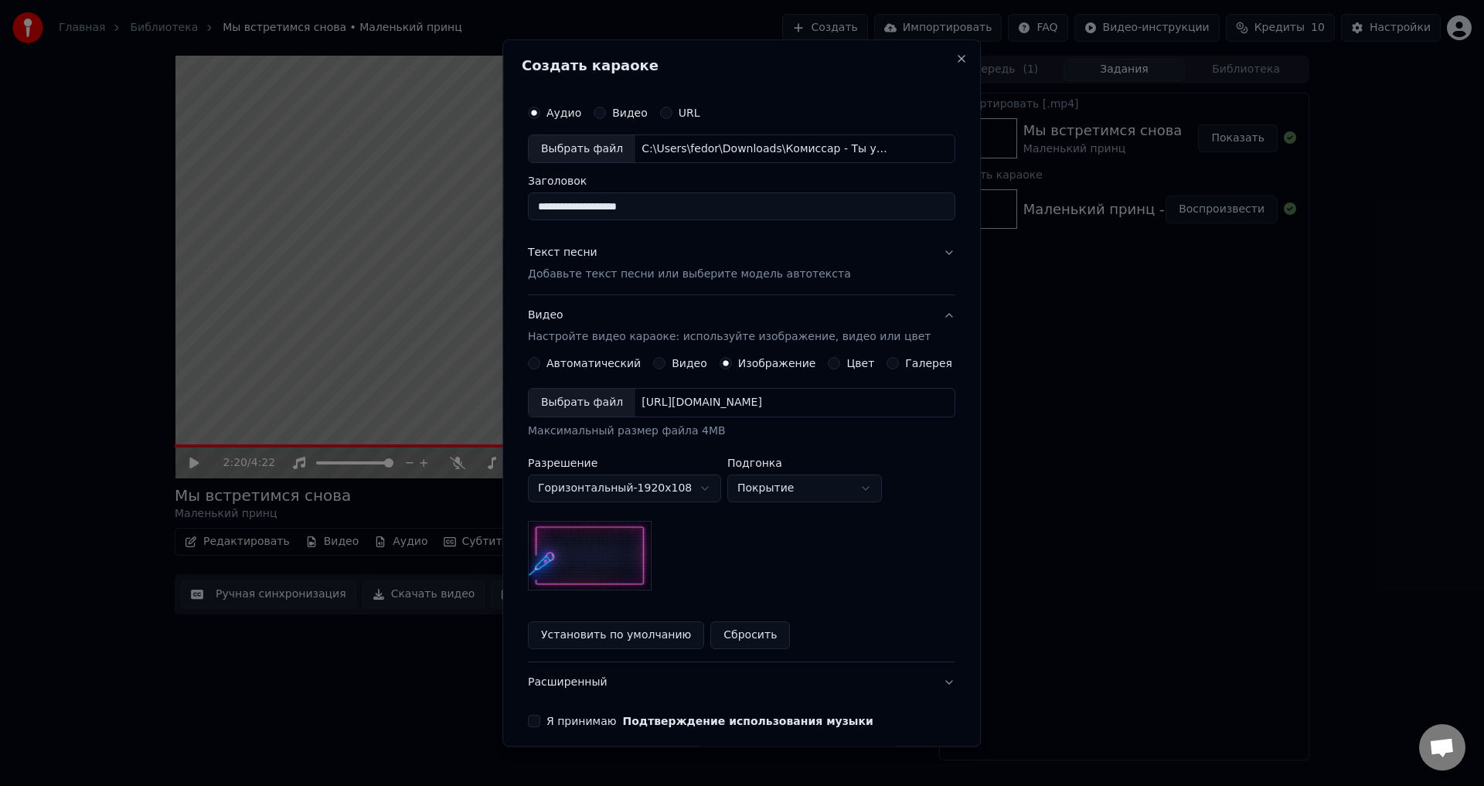
click at [594, 407] on div "Выбрать файл" at bounding box center [582, 404] width 107 height 28
click at [901, 251] on button "Текст песни Добавьте текст песни или выберите модель автотекста" at bounding box center [742, 264] width 428 height 62
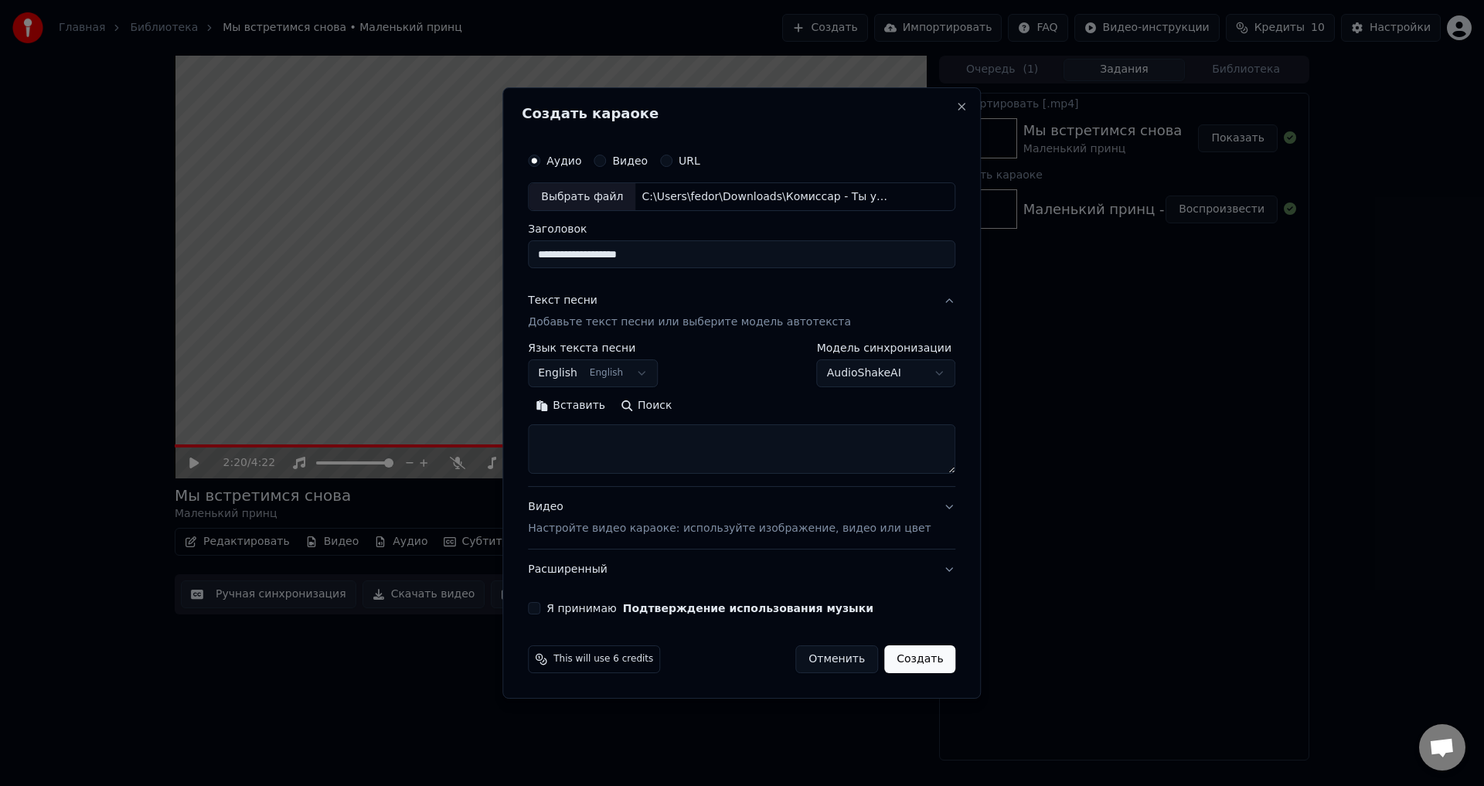
click at [618, 371] on body "Главная Библиотека Мы встретимся снова • Маленький принц Создать Импортировать …" at bounding box center [742, 393] width 1484 height 786
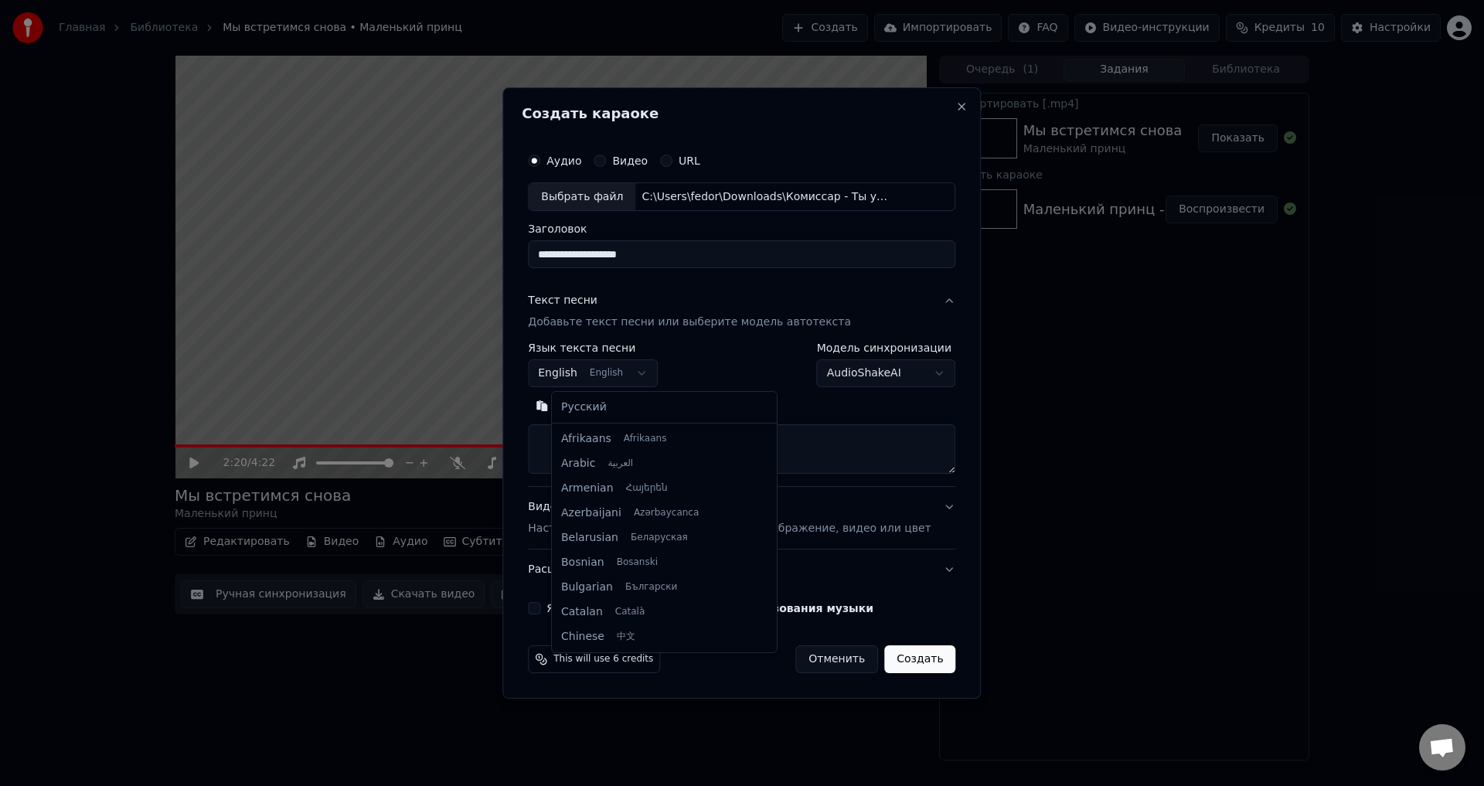
scroll to position [124, 0]
select select "**"
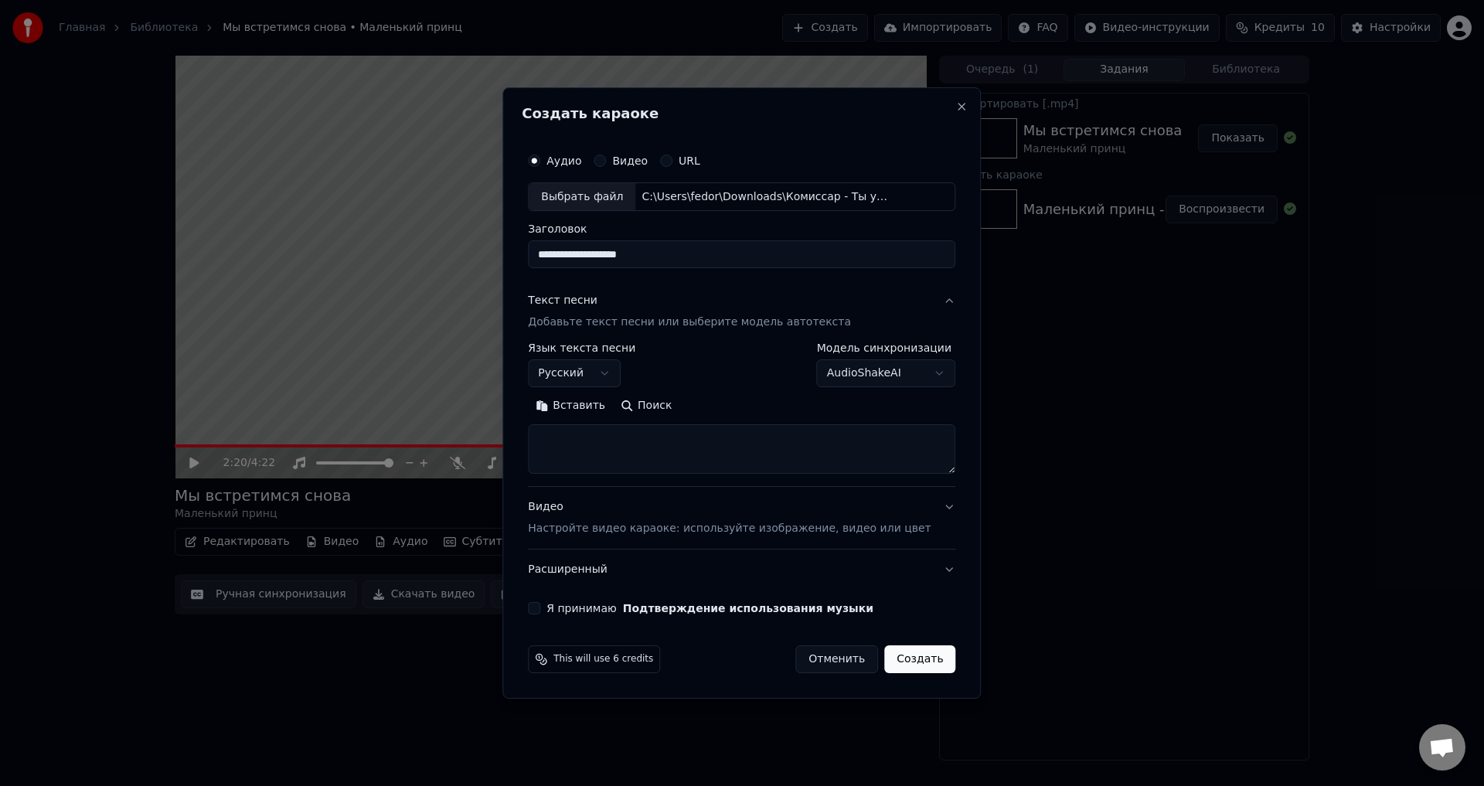
click at [659, 402] on button "Поиск" at bounding box center [646, 406] width 66 height 25
click at [540, 609] on button "Я принимаю Подтверждение использования музыки" at bounding box center [534, 608] width 12 height 12
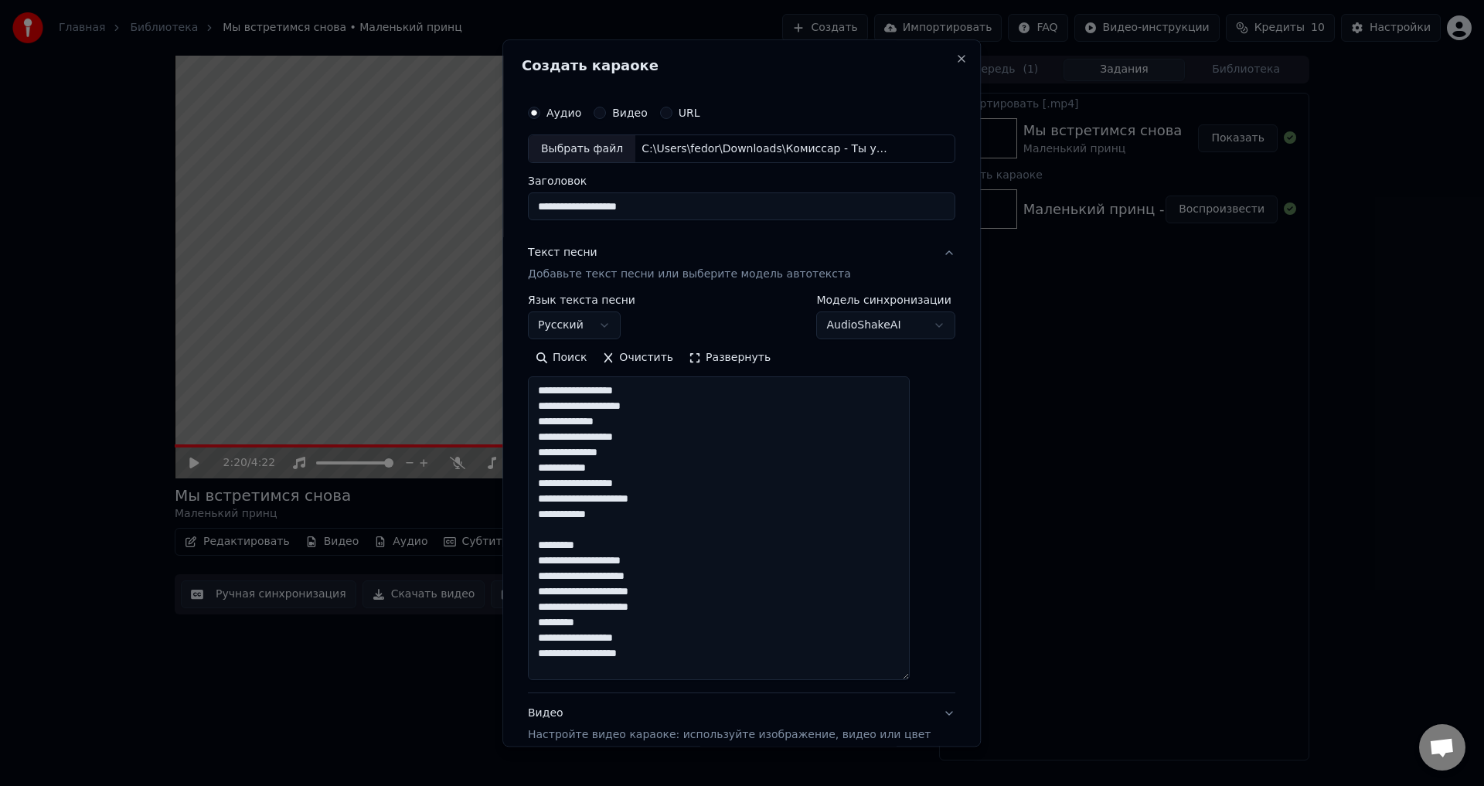
drag, startPoint x: 927, startPoint y: 472, endPoint x: 924, endPoint y: 705, distance: 233.5
click at [932, 700] on div "**********" at bounding box center [742, 459] width 440 height 737
drag, startPoint x: 643, startPoint y: 407, endPoint x: 675, endPoint y: 410, distance: 31.8
click at [675, 410] on textarea "**********" at bounding box center [719, 539] width 382 height 325
click at [655, 484] on textarea "**********" at bounding box center [719, 539] width 382 height 325
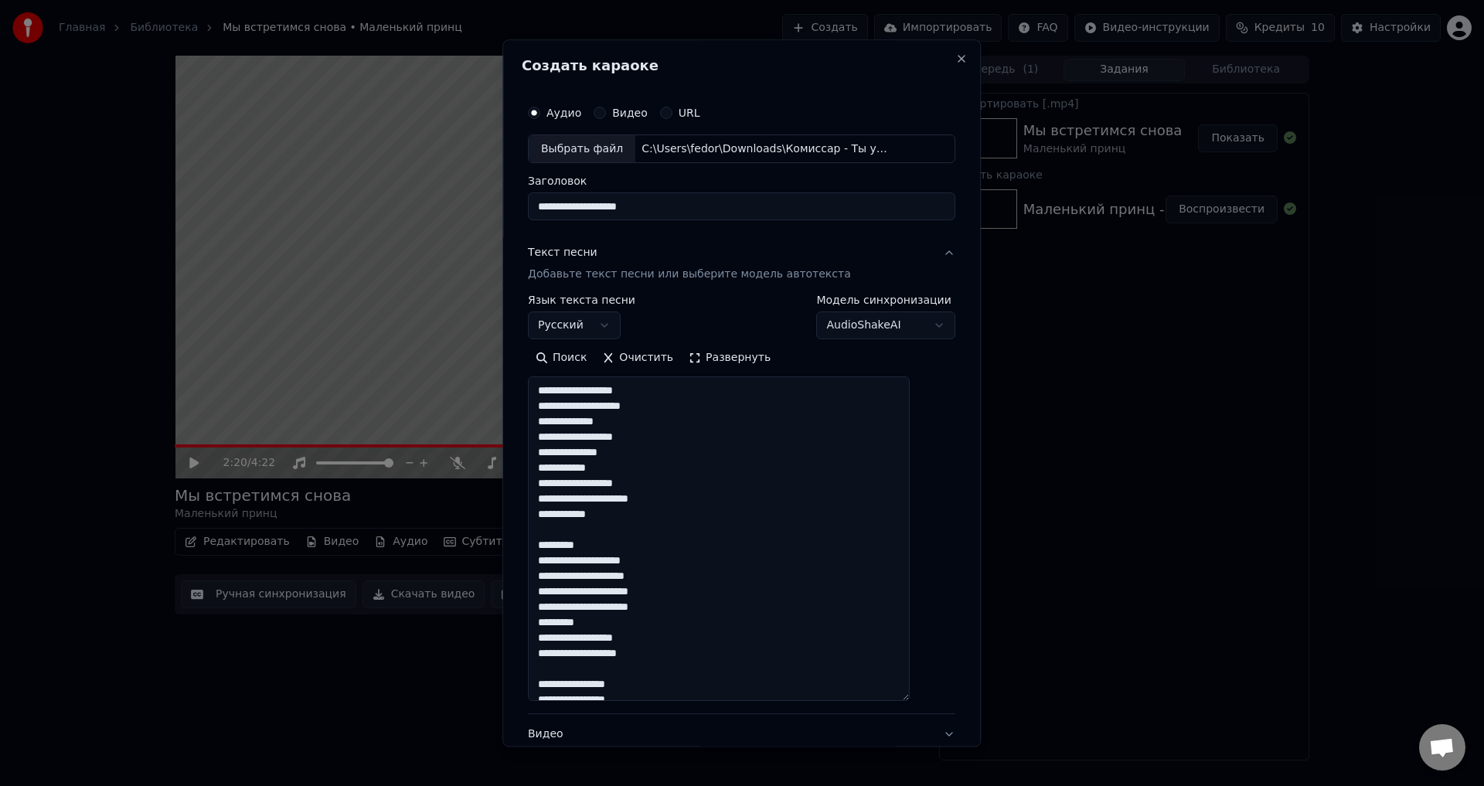
drag, startPoint x: 624, startPoint y: 484, endPoint x: 654, endPoint y: 484, distance: 30.1
click at [654, 484] on textarea "**********" at bounding box center [719, 539] width 382 height 325
drag, startPoint x: 629, startPoint y: 656, endPoint x: 659, endPoint y: 656, distance: 29.4
click at [659, 656] on textarea "**********" at bounding box center [719, 539] width 382 height 325
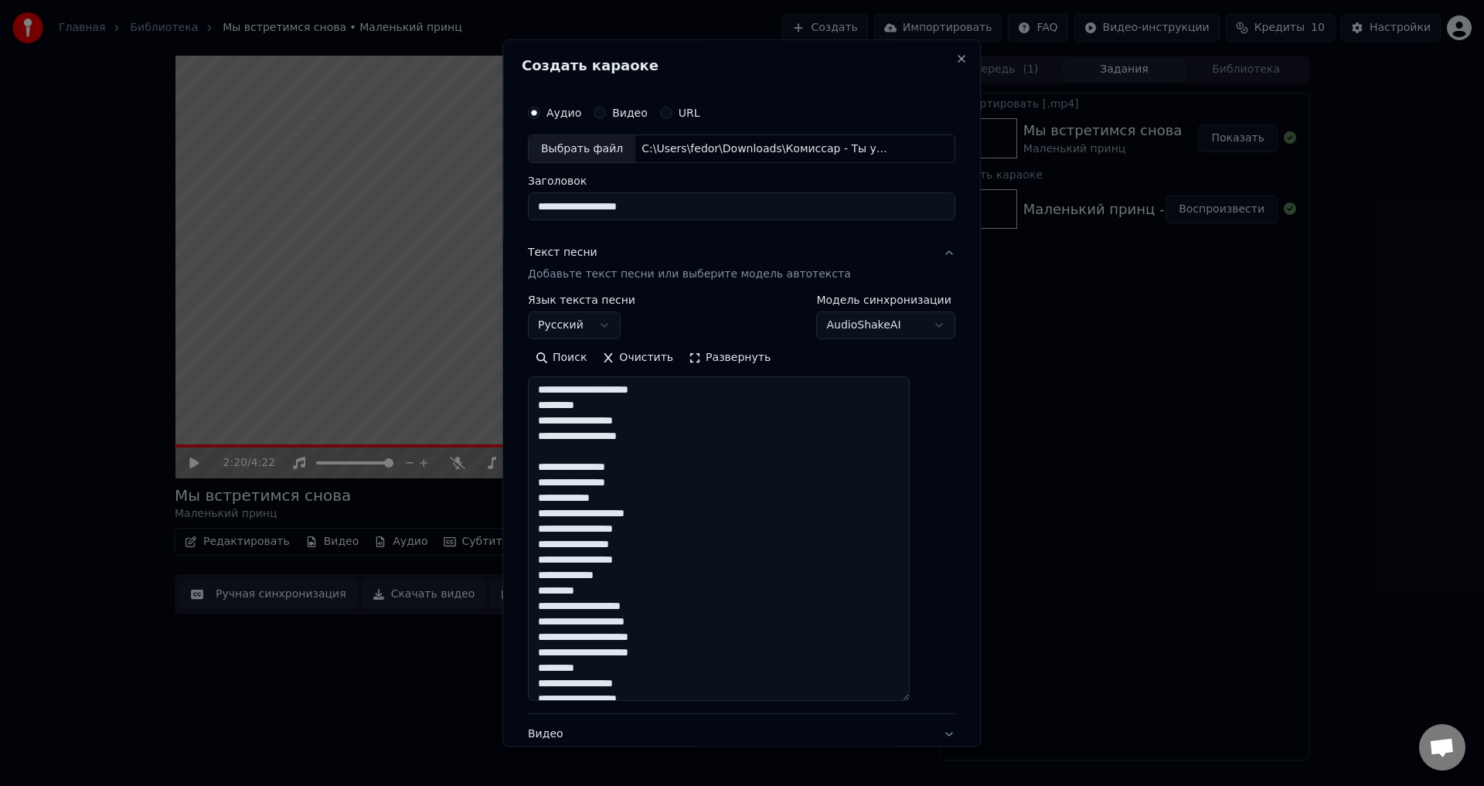
scroll to position [232, 0]
drag, startPoint x: 567, startPoint y: 465, endPoint x: 621, endPoint y: 467, distance: 53.4
click at [621, 467] on textarea "**********" at bounding box center [719, 539] width 382 height 325
drag, startPoint x: 629, startPoint y: 502, endPoint x: 680, endPoint y: 501, distance: 50.3
click at [680, 501] on textarea "**********" at bounding box center [719, 539] width 382 height 325
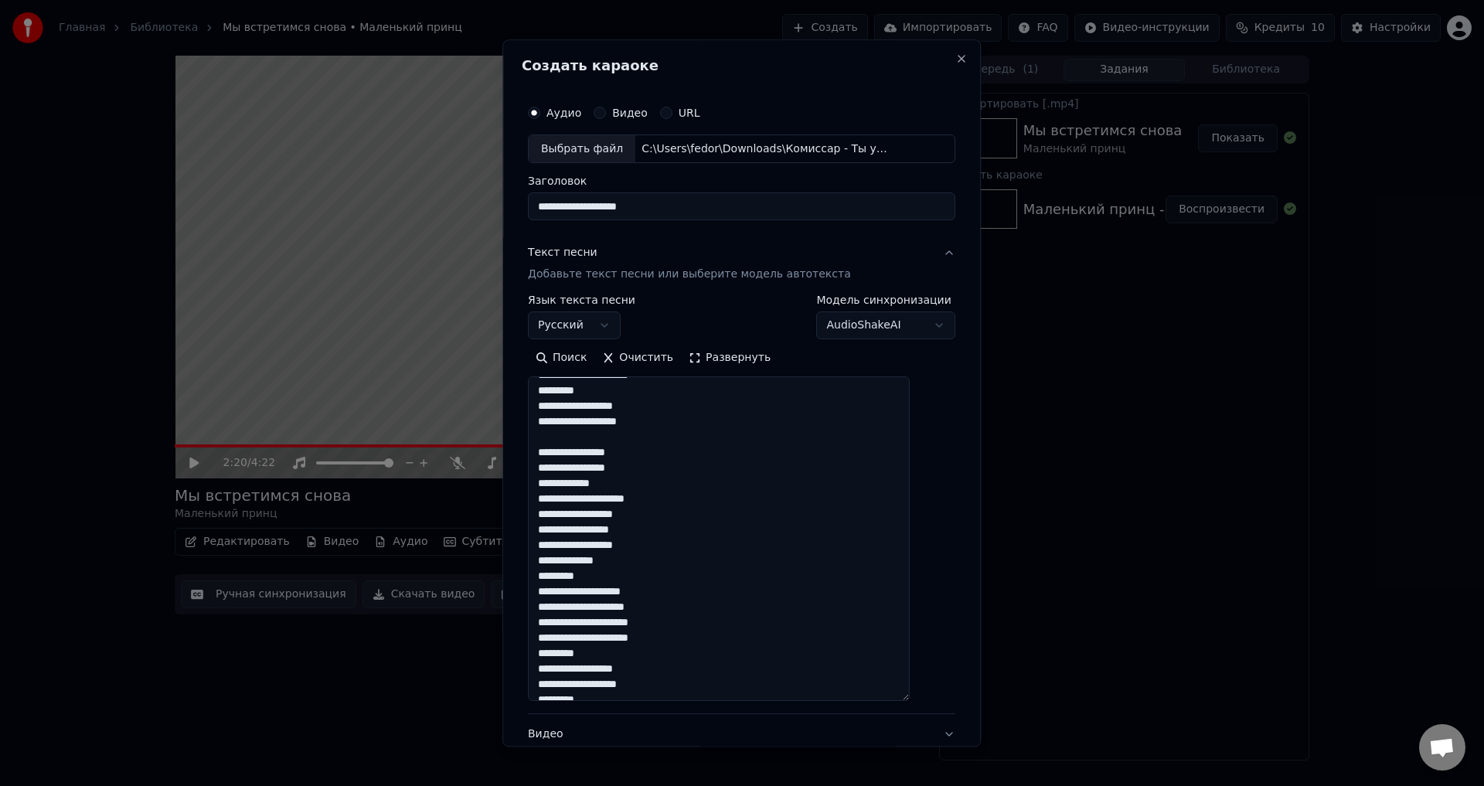
drag, startPoint x: 557, startPoint y: 560, endPoint x: 580, endPoint y: 561, distance: 22.4
click at [580, 561] on textarea "**********" at bounding box center [719, 539] width 382 height 325
click at [556, 578] on textarea "**********" at bounding box center [719, 539] width 382 height 325
click at [554, 582] on textarea "**********" at bounding box center [719, 539] width 382 height 325
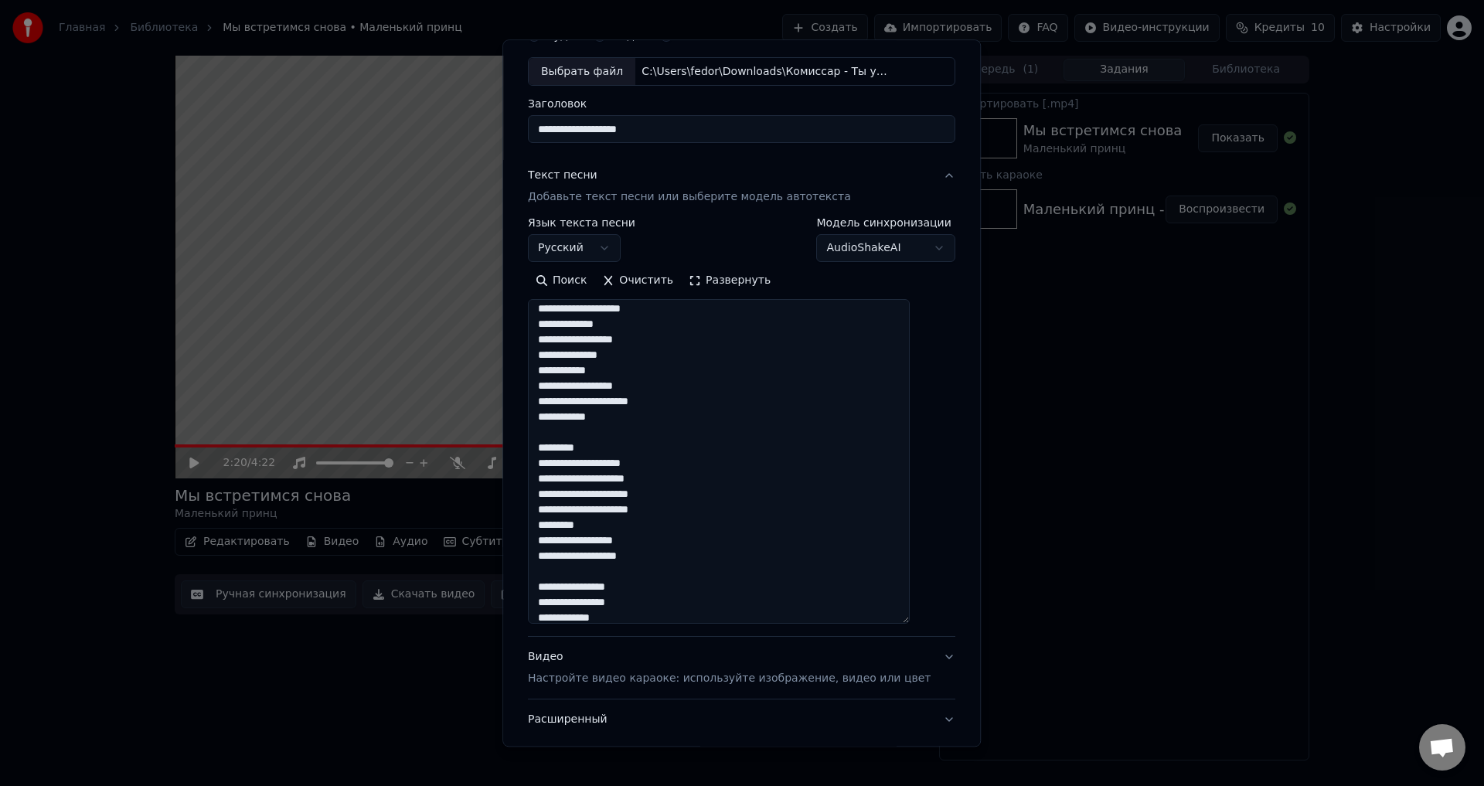
scroll to position [0, 0]
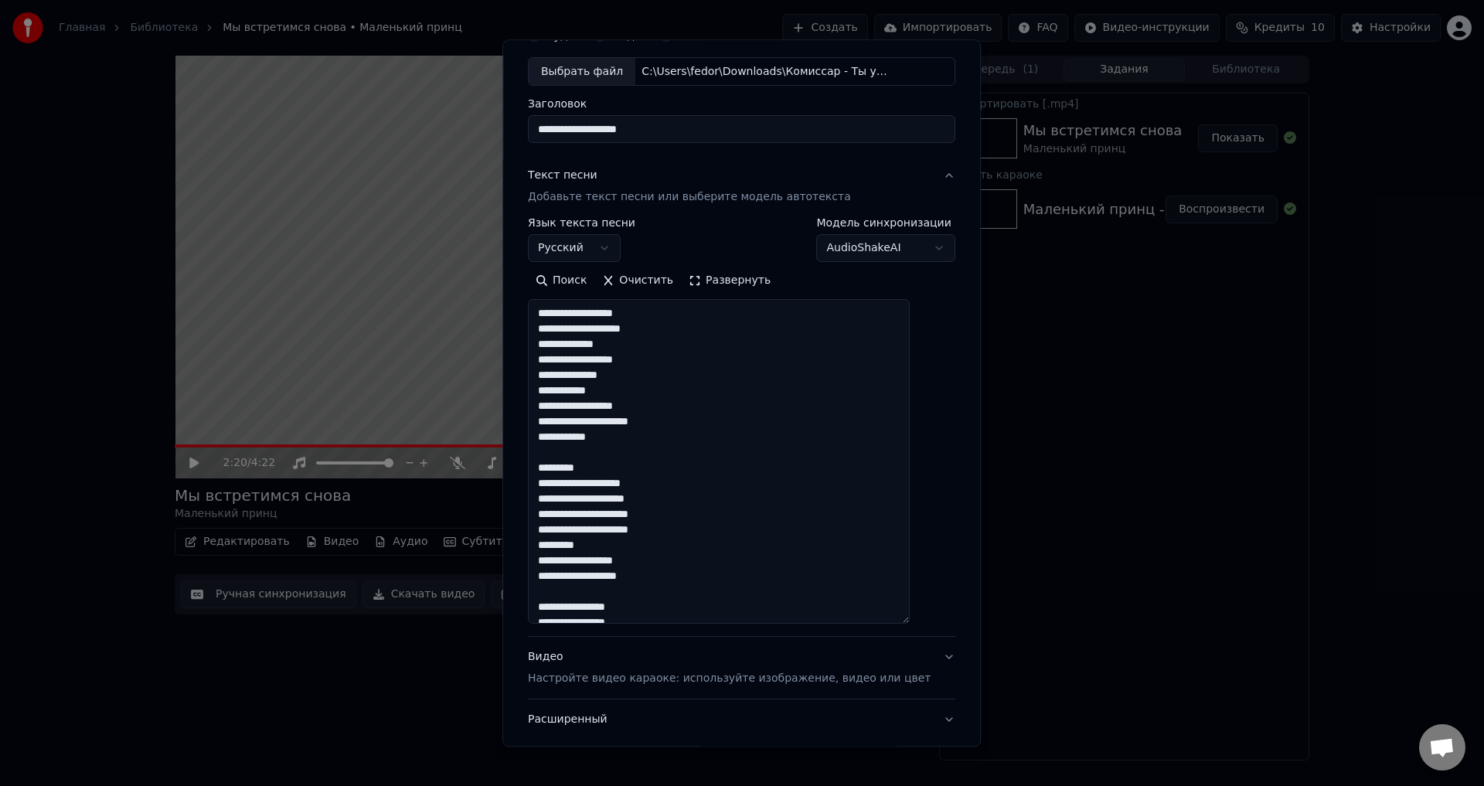
type textarea "**********"
click at [921, 664] on button "Видео Настройте видео караоке: используйте изображение, видео или цвет" at bounding box center [742, 669] width 428 height 62
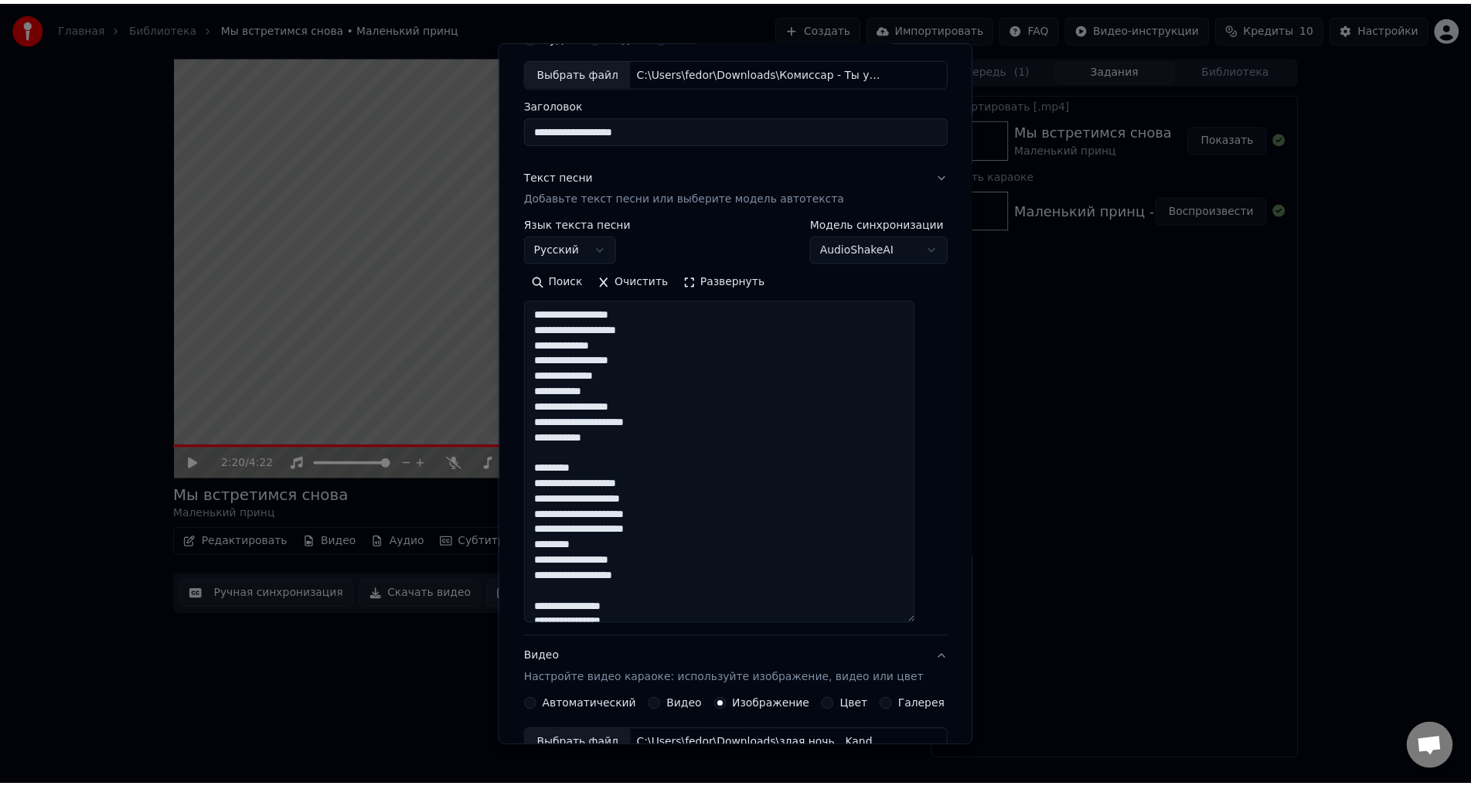
scroll to position [65, 0]
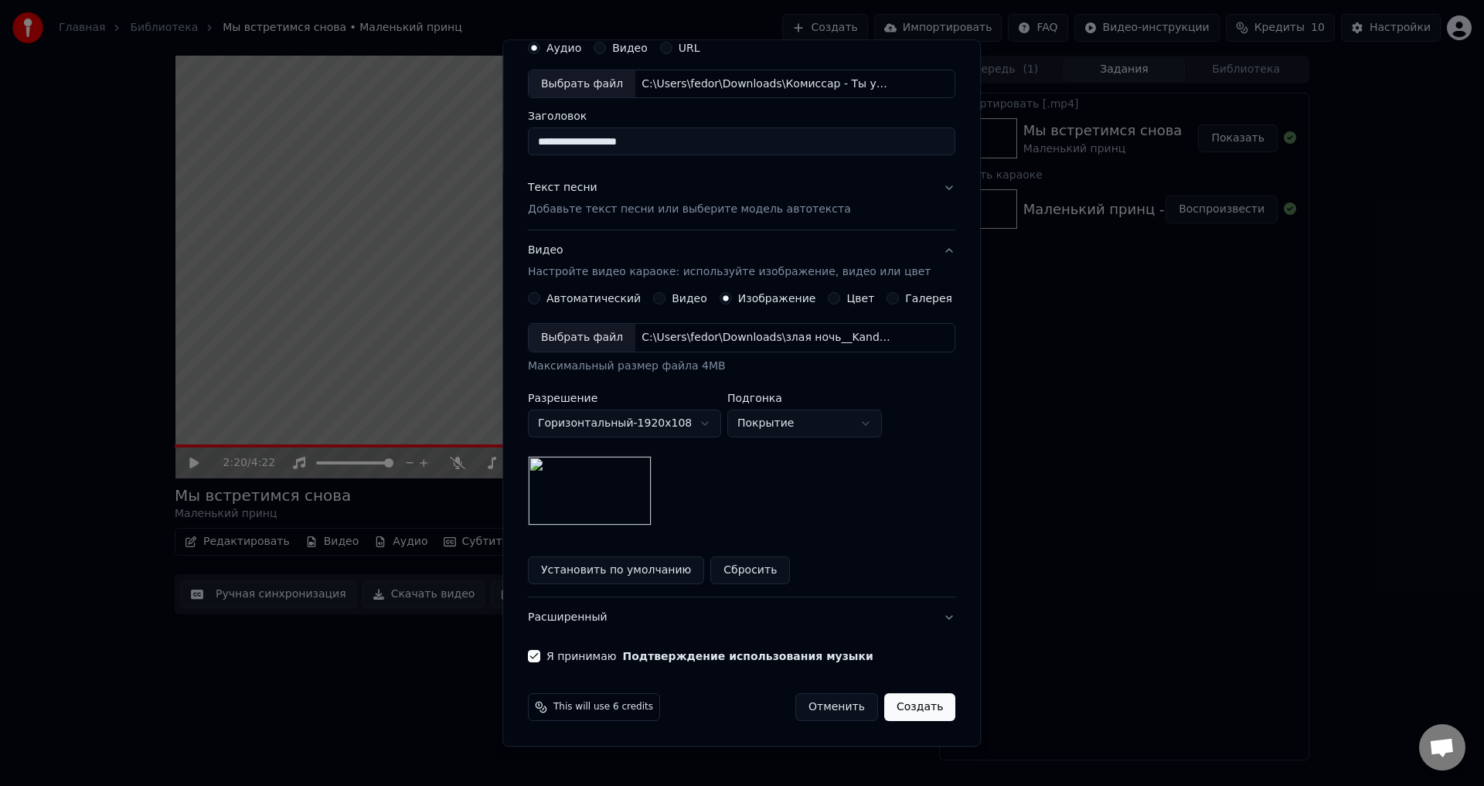
click at [886, 718] on button "Создать" at bounding box center [919, 708] width 71 height 28
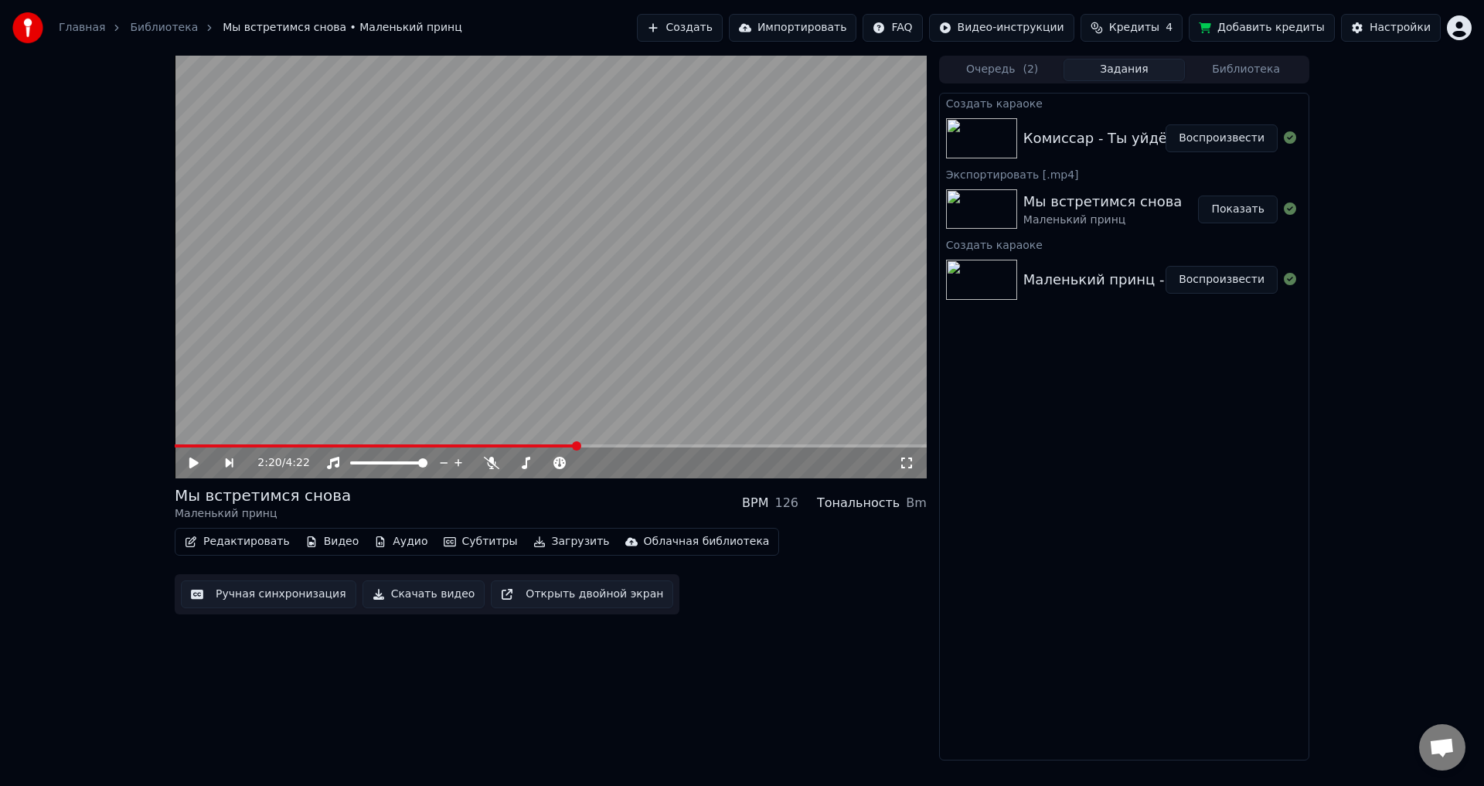
click at [1240, 126] on button "Воспроизвести" at bounding box center [1222, 138] width 112 height 28
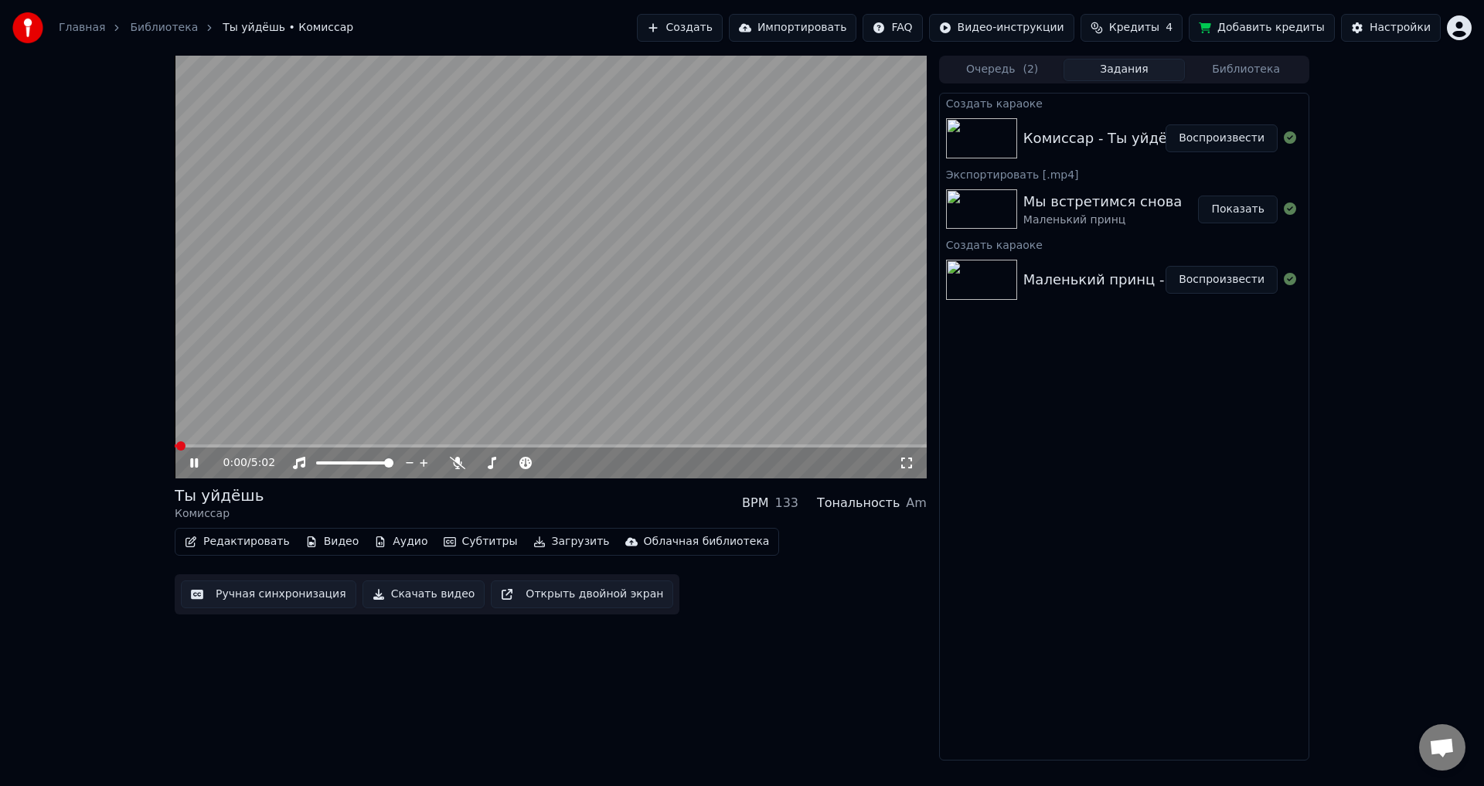
click at [488, 540] on button "Субтитры" at bounding box center [481, 542] width 87 height 22
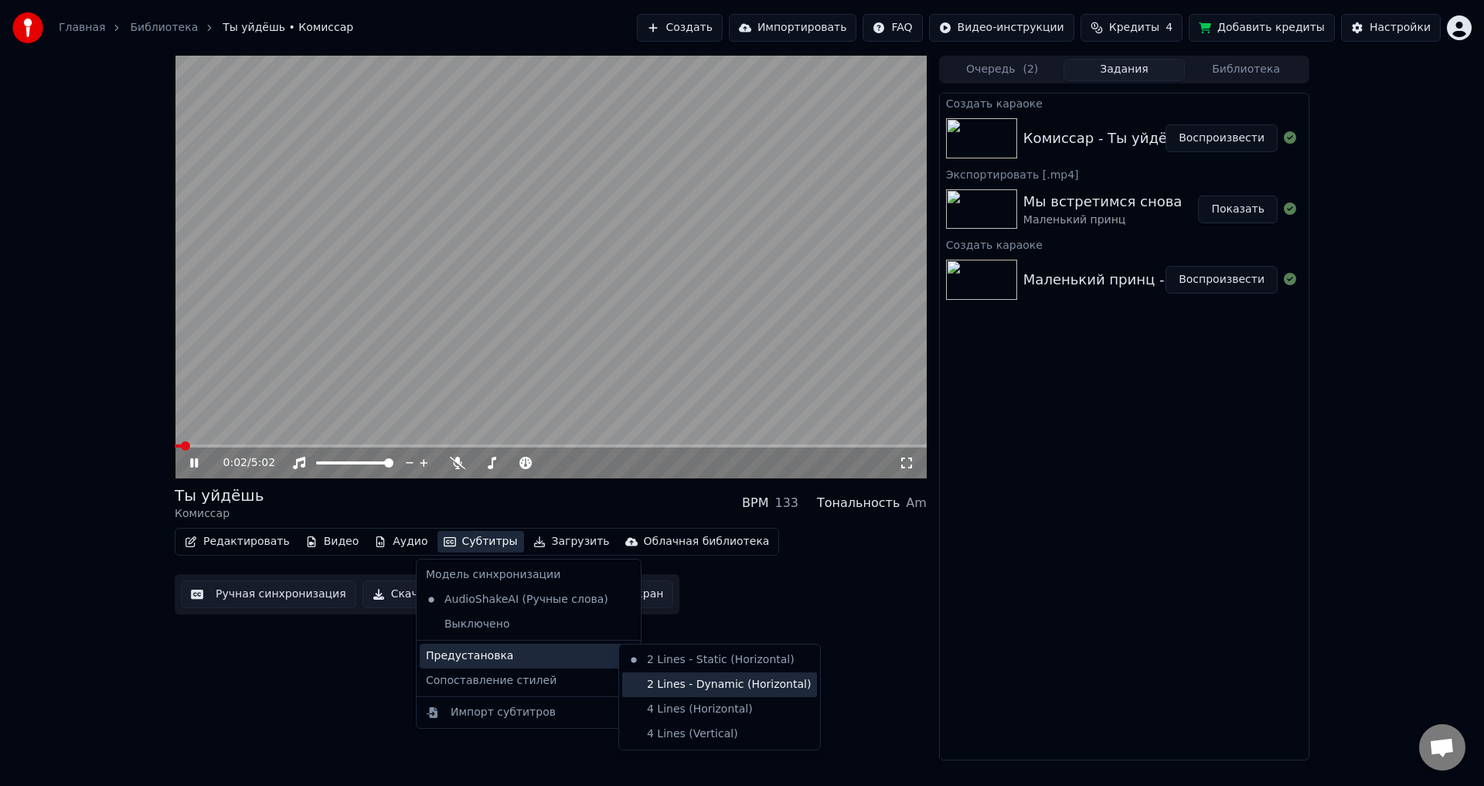
click at [676, 683] on div "2 Lines - Dynamic (Horizontal)" at bounding box center [719, 685] width 195 height 25
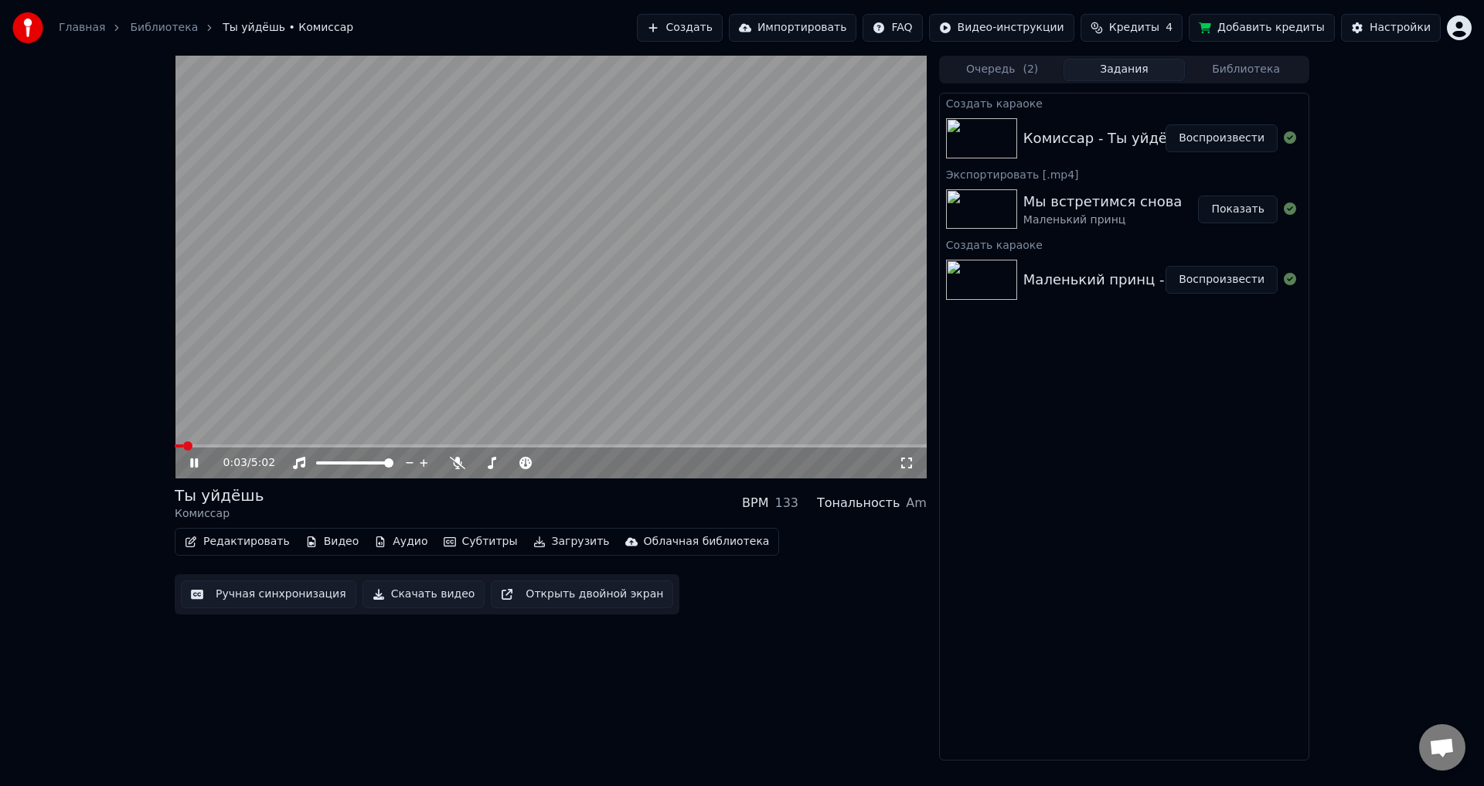
click at [901, 473] on div "0:03 / 5:02" at bounding box center [551, 463] width 752 height 31
click at [904, 465] on icon at bounding box center [906, 463] width 15 height 12
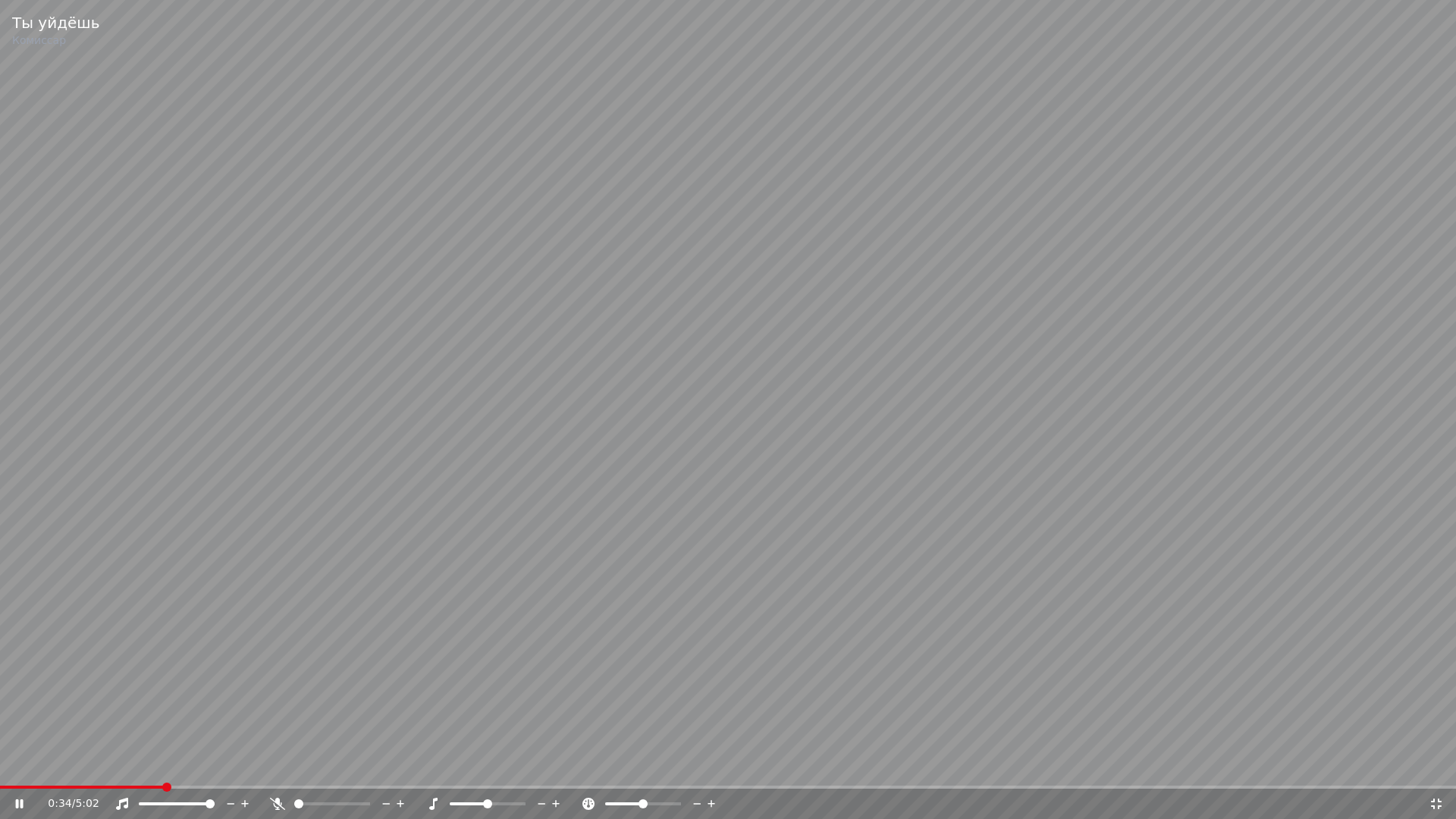
click at [163, 770] on span at bounding box center [728, 787] width 1456 height 3
click at [195, 770] on span at bounding box center [728, 787] width 1456 height 3
click at [231, 770] on span at bounding box center [728, 787] width 1456 height 3
click at [285, 770] on span at bounding box center [728, 787] width 1456 height 3
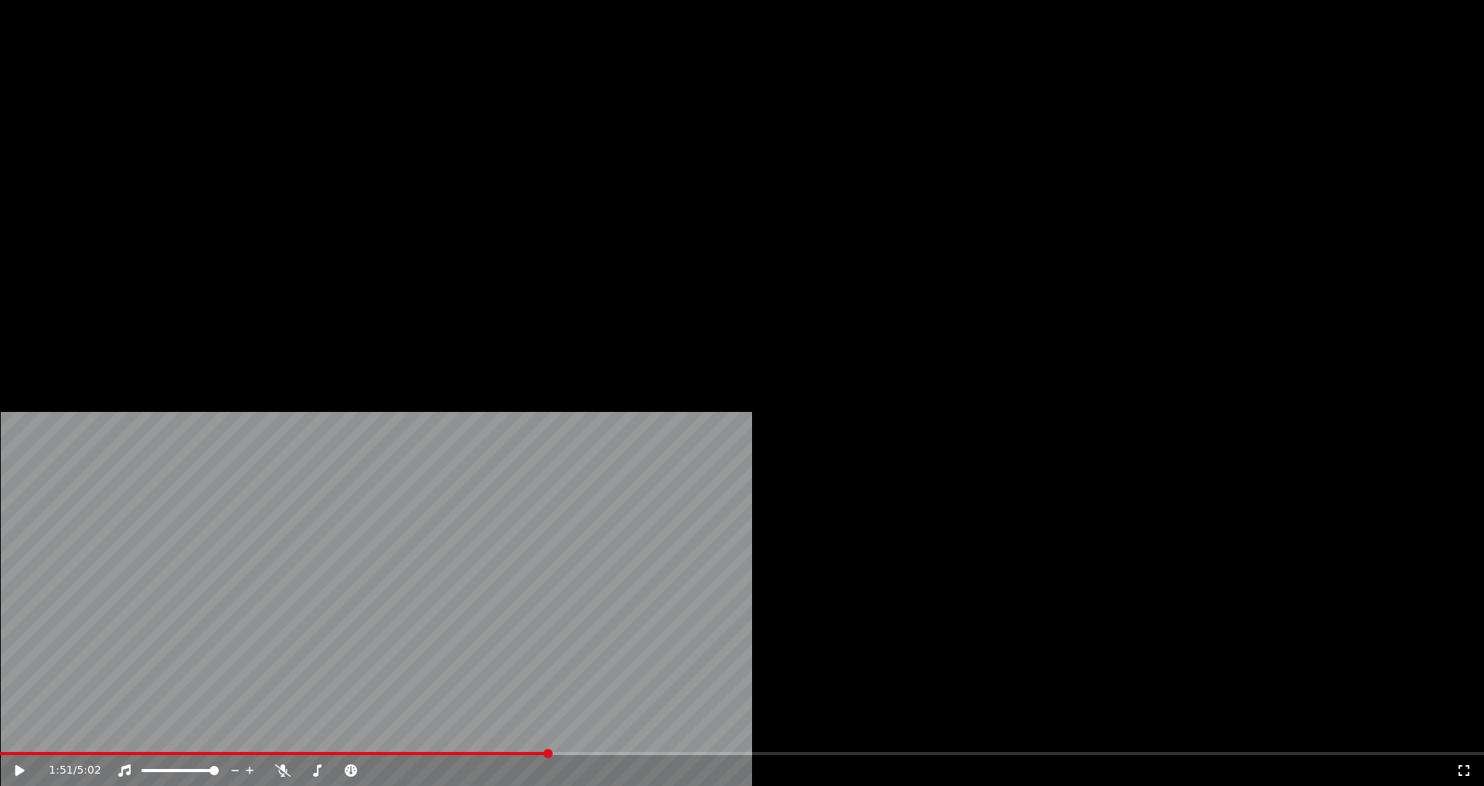
click at [218, 130] on button "Редактировать" at bounding box center [238, 119] width 118 height 22
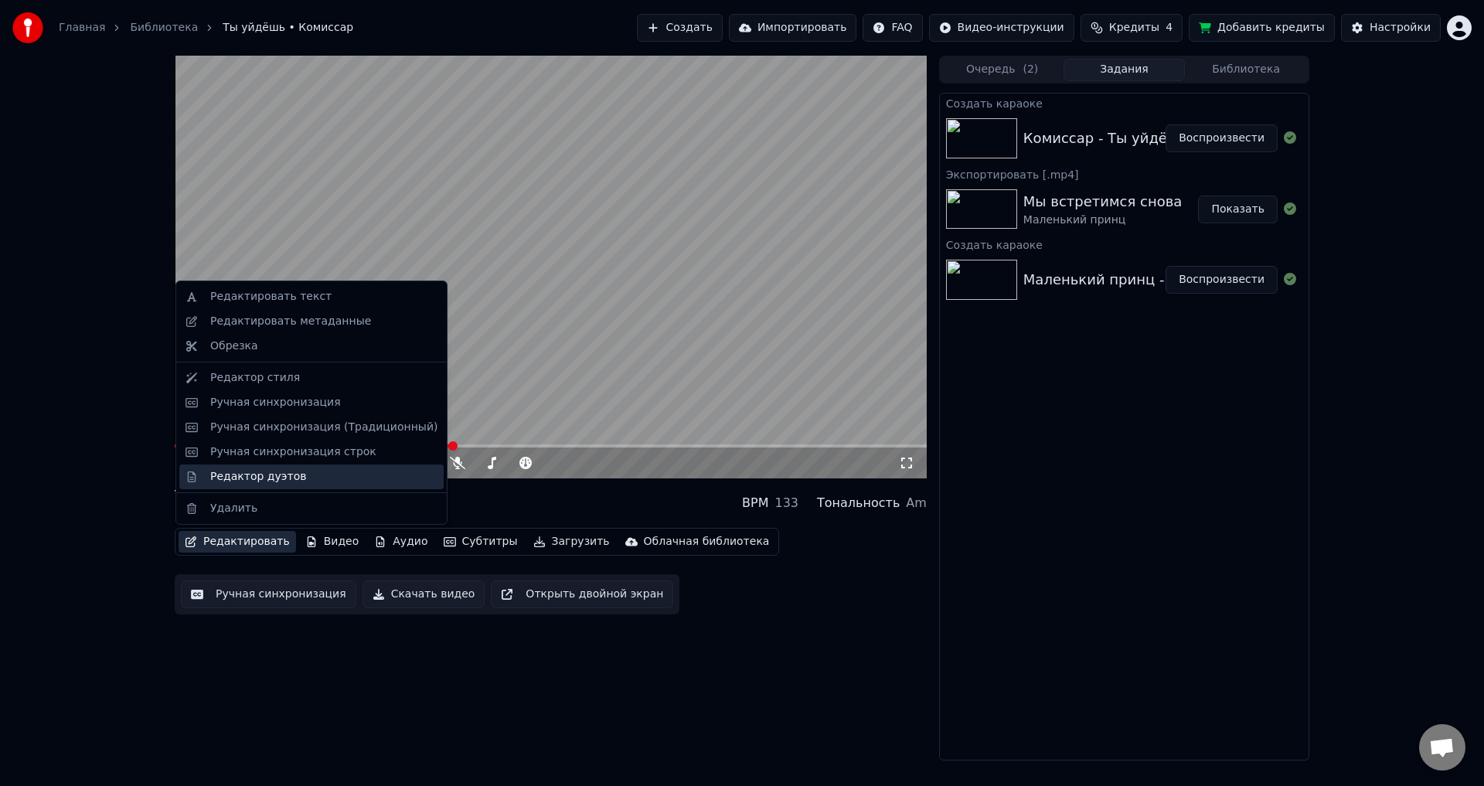
click at [244, 485] on div "Редактор дуэтов" at bounding box center [311, 477] width 264 height 25
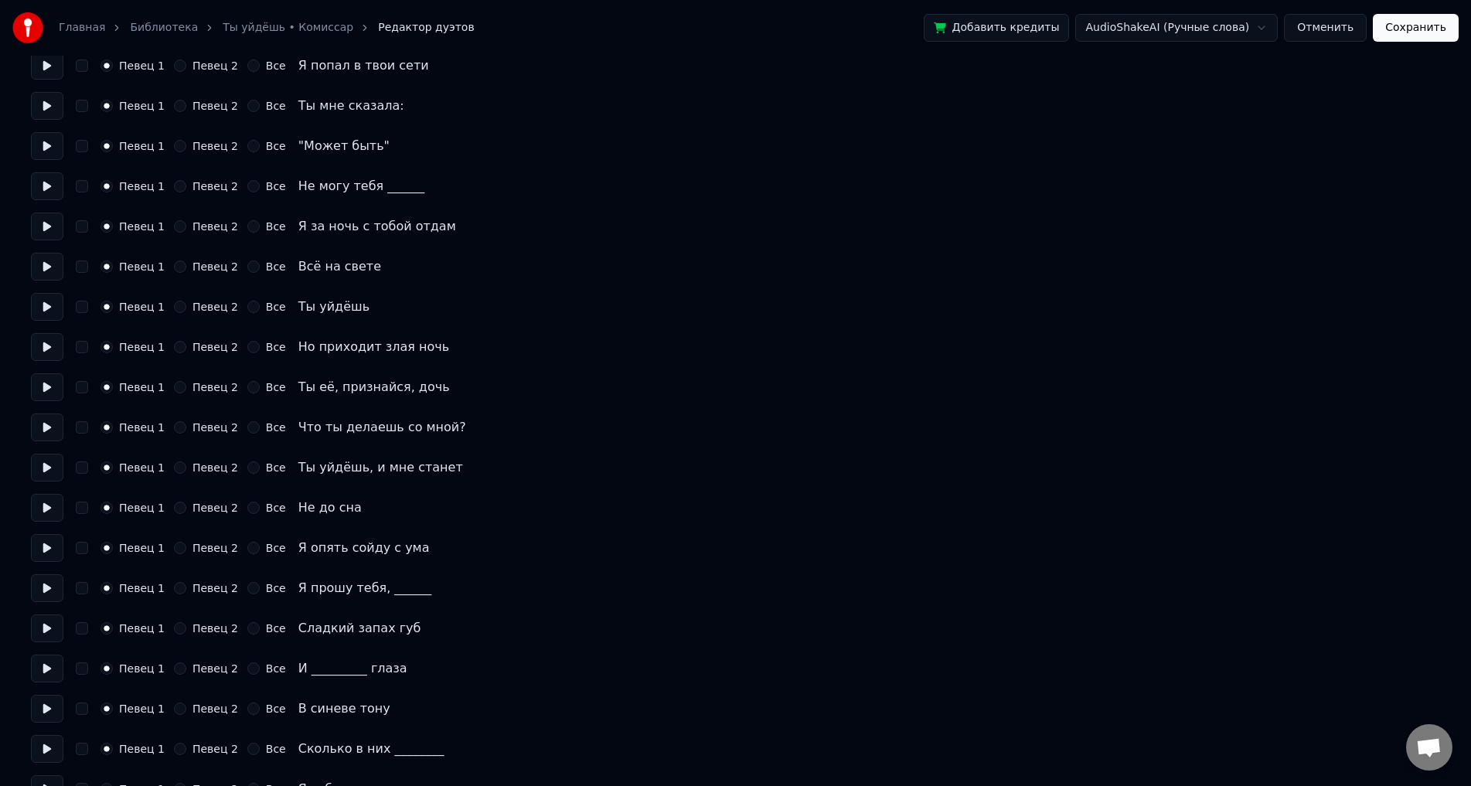
scroll to position [309, 0]
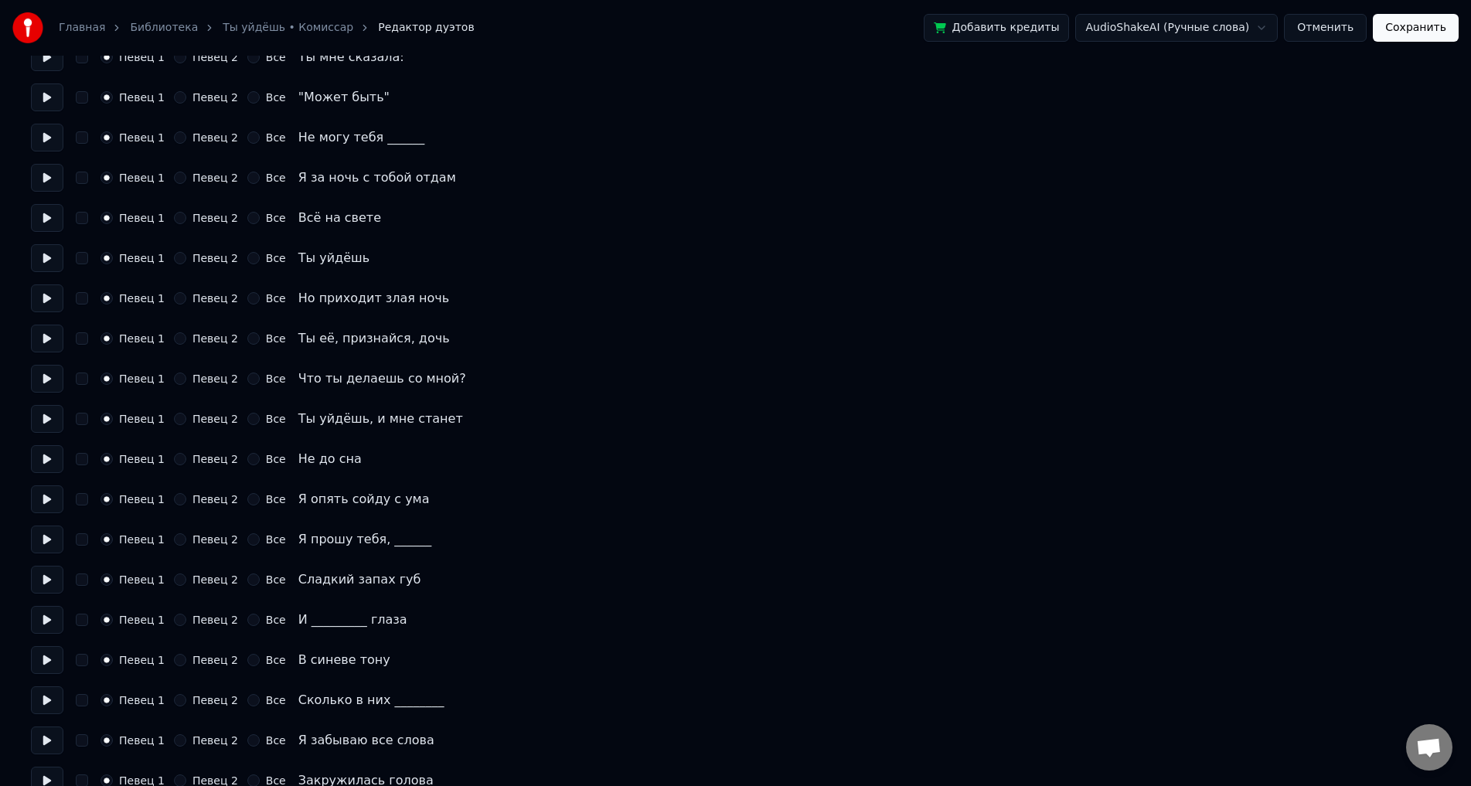
click at [183, 582] on button "Певец 2" at bounding box center [180, 580] width 12 height 12
click at [181, 620] on button "Певец 2" at bounding box center [180, 620] width 12 height 12
click at [178, 660] on button "Певец 2" at bounding box center [180, 660] width 12 height 12
click at [182, 700] on button "Певец 2" at bounding box center [180, 700] width 12 height 12
click at [178, 743] on button "Певец 2" at bounding box center [180, 740] width 12 height 12
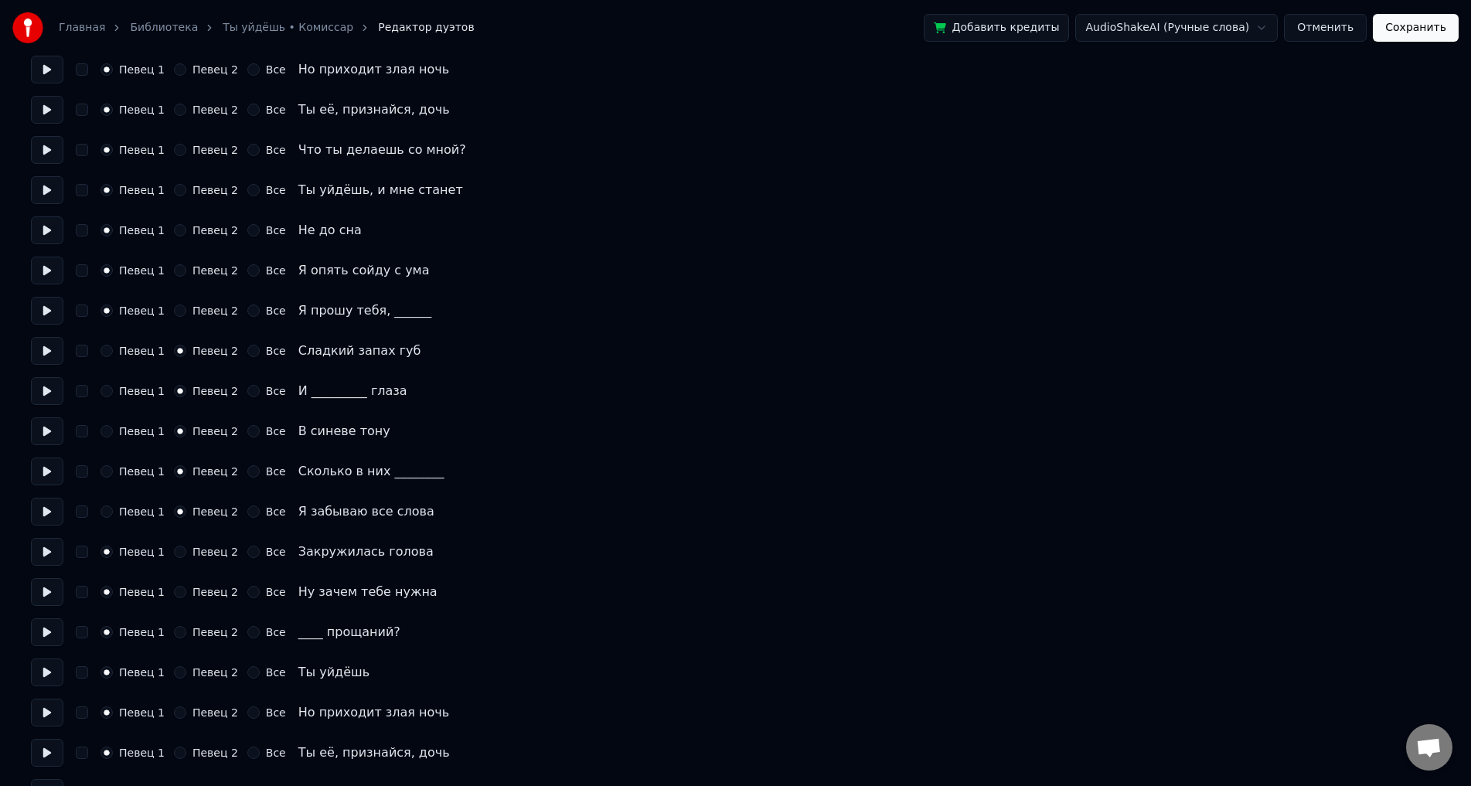
scroll to position [541, 0]
click at [182, 553] on button "Певец 2" at bounding box center [180, 549] width 12 height 12
click at [178, 591] on button "Певец 2" at bounding box center [180, 589] width 12 height 12
click at [179, 628] on button "Певец 2" at bounding box center [180, 629] width 12 height 12
click at [182, 669] on button "Певец 2" at bounding box center [180, 669] width 12 height 12
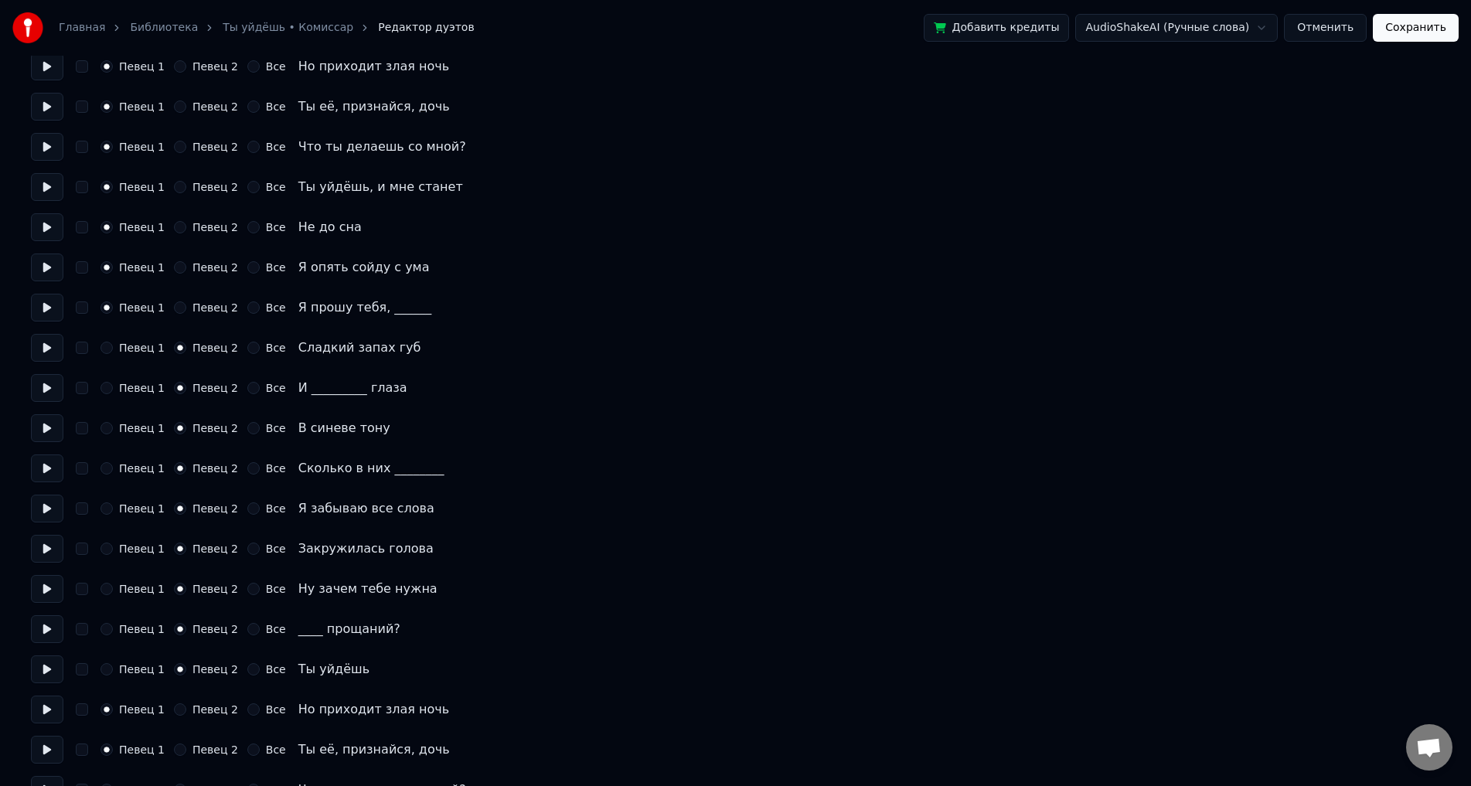
click at [184, 710] on button "Певец 2" at bounding box center [180, 709] width 12 height 12
click at [183, 746] on button "Певец 2" at bounding box center [180, 750] width 12 height 12
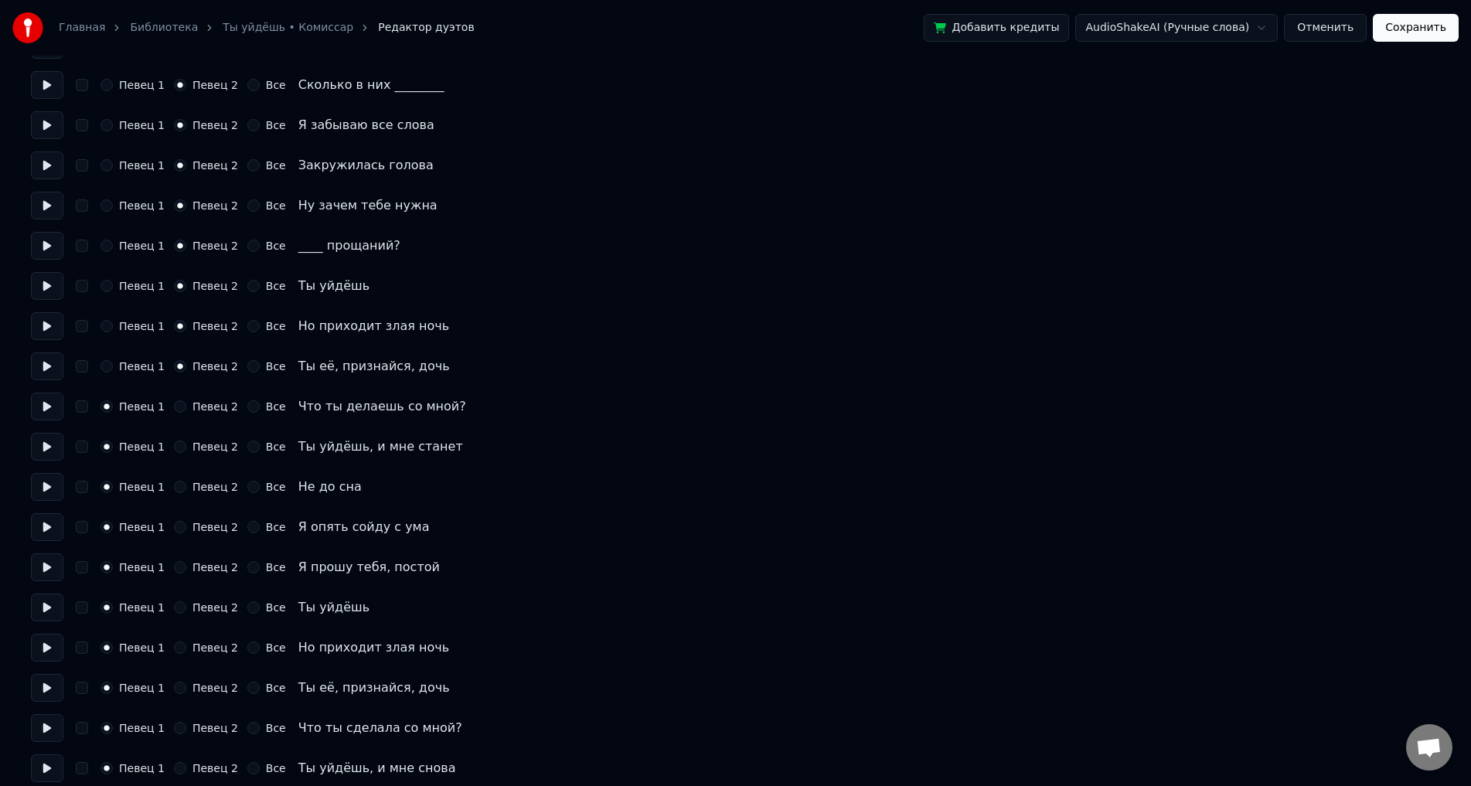
scroll to position [928, 0]
click at [180, 409] on button "Певец 2" at bounding box center [180, 403] width 12 height 12
click at [180, 445] on button "Певец 2" at bounding box center [180, 444] width 12 height 12
click at [184, 484] on button "Певец 2" at bounding box center [180, 484] width 12 height 12
click at [181, 524] on button "Певец 2" at bounding box center [180, 524] width 12 height 12
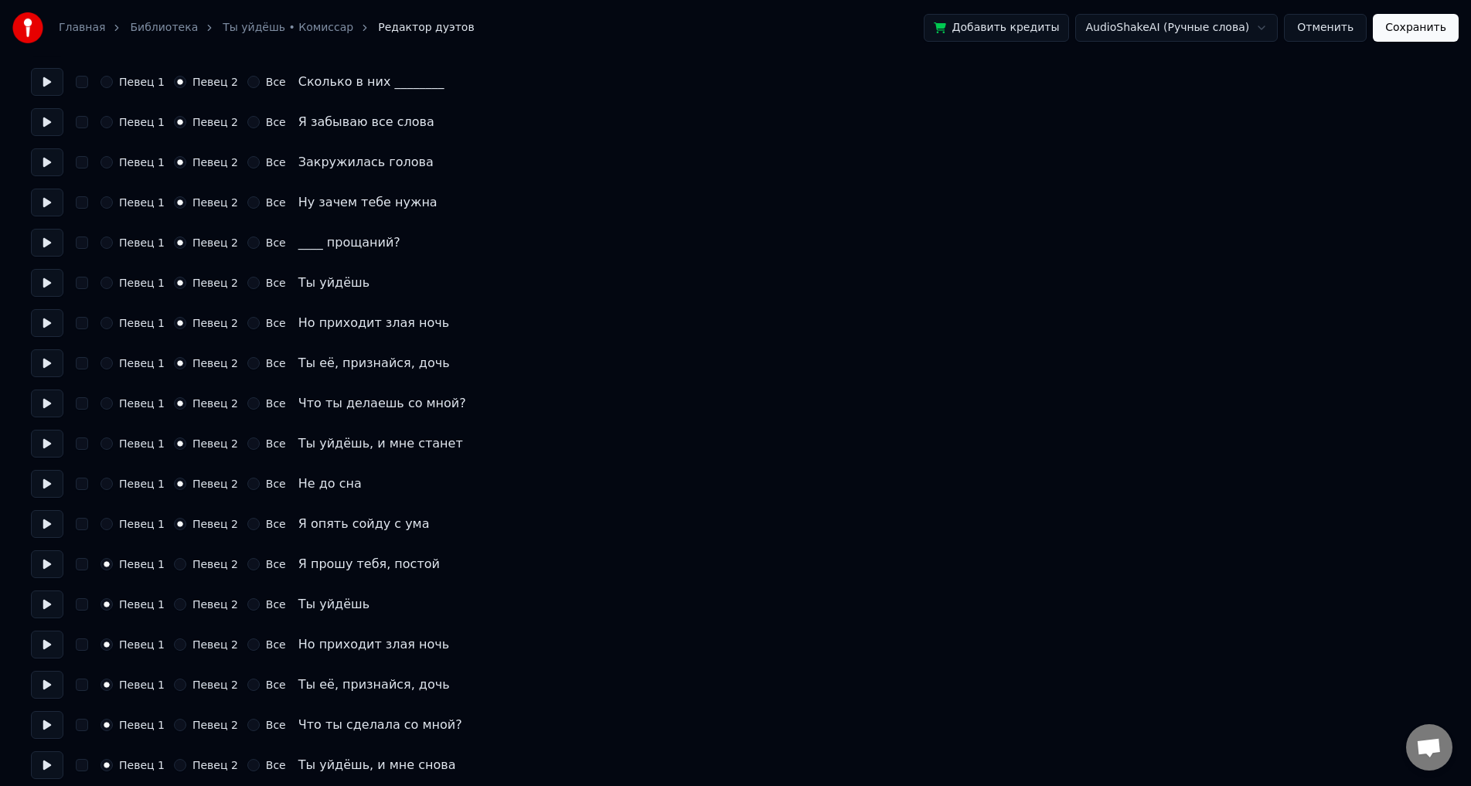
click at [179, 567] on button "Певец 2" at bounding box center [180, 564] width 12 height 12
click at [179, 611] on div "Певец 1 Певец 2 Все Ты уйдёшь" at bounding box center [735, 605] width 1409 height 28
click at [177, 609] on button "Певец 2" at bounding box center [180, 604] width 12 height 12
click at [182, 649] on button "Певец 2" at bounding box center [180, 645] width 12 height 12
click at [181, 686] on button "Певец 2" at bounding box center [180, 685] width 12 height 12
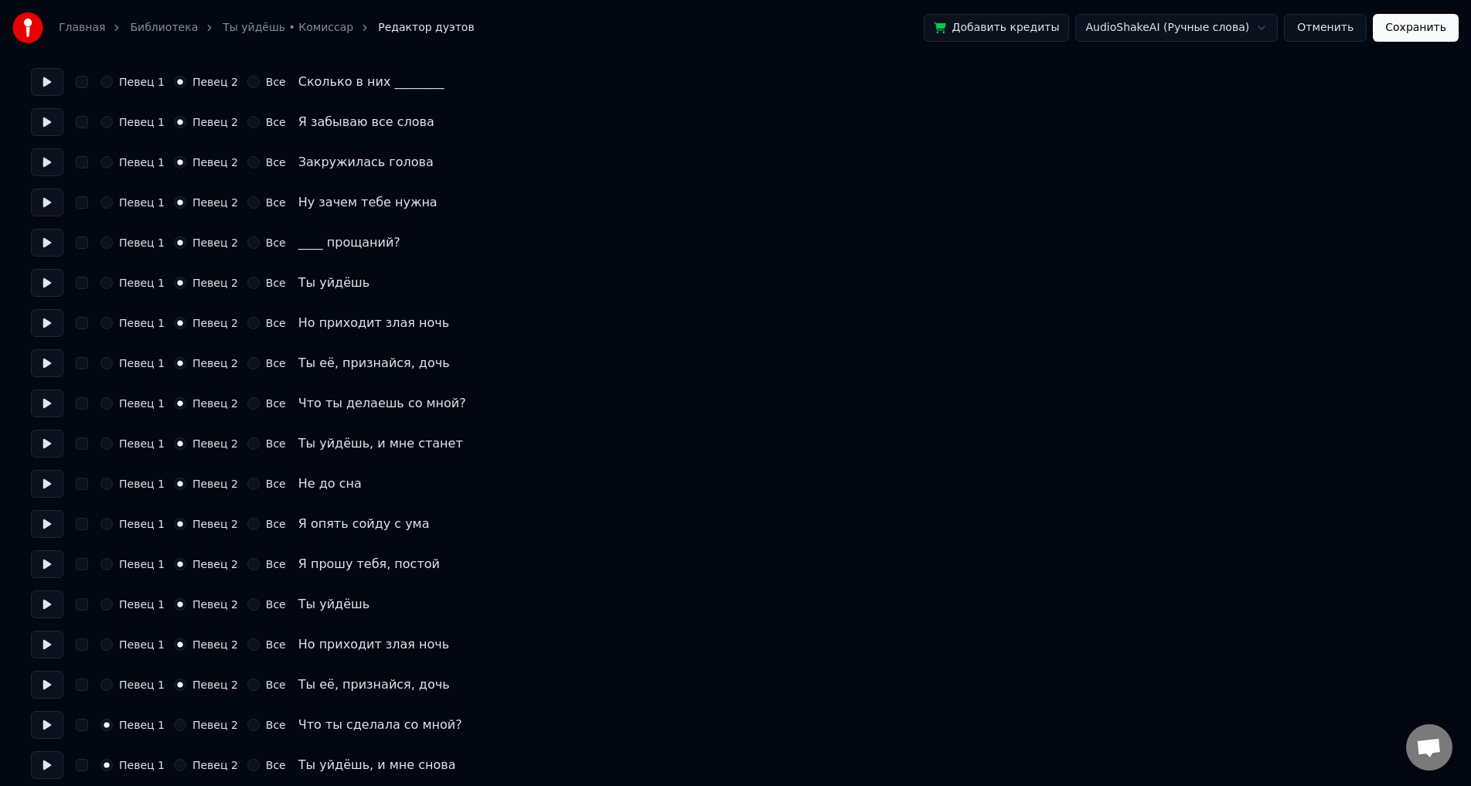
click at [180, 727] on button "Певец 2" at bounding box center [180, 725] width 12 height 12
click at [179, 767] on button "Певец 2" at bounding box center [180, 765] width 12 height 12
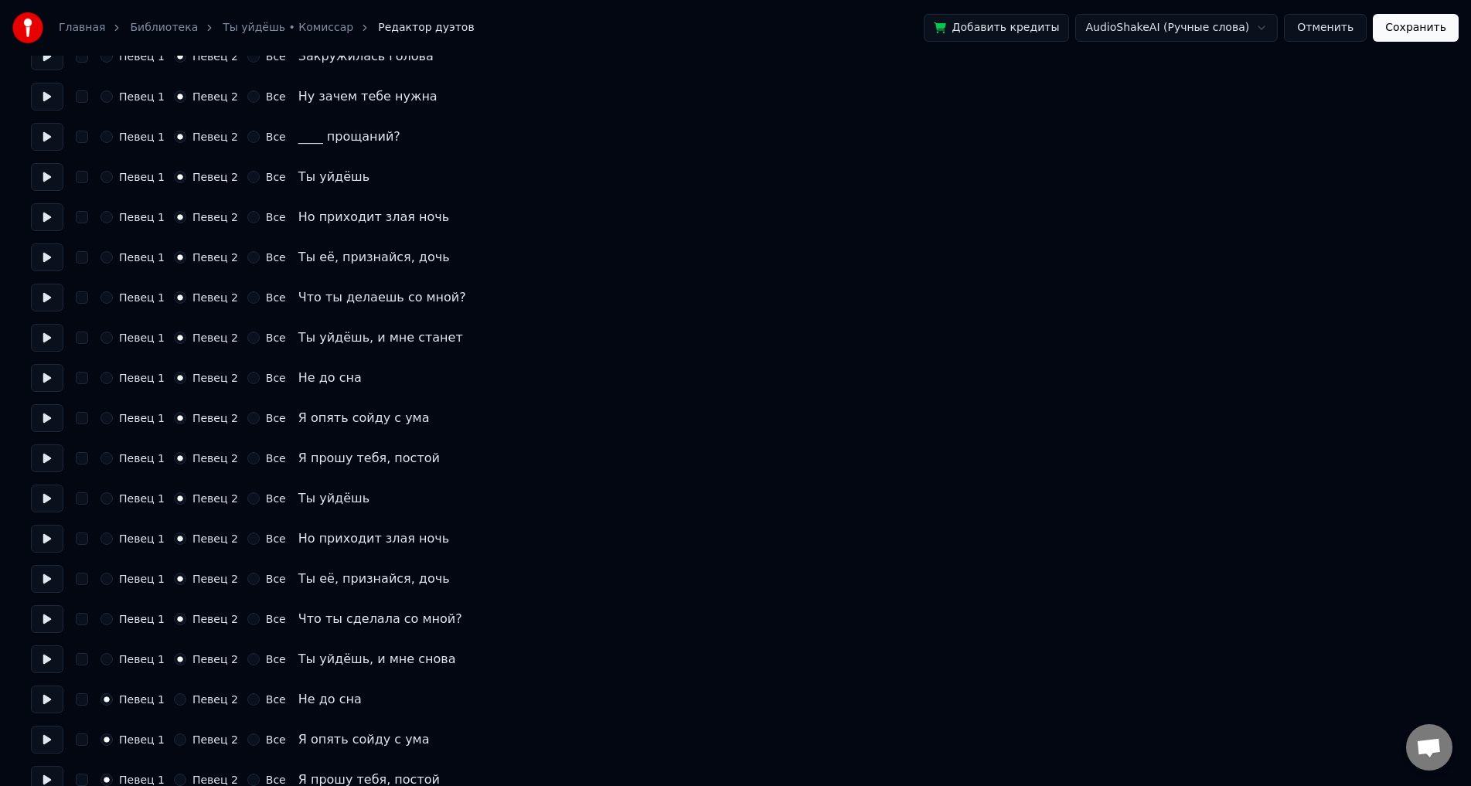
scroll to position [1057, 0]
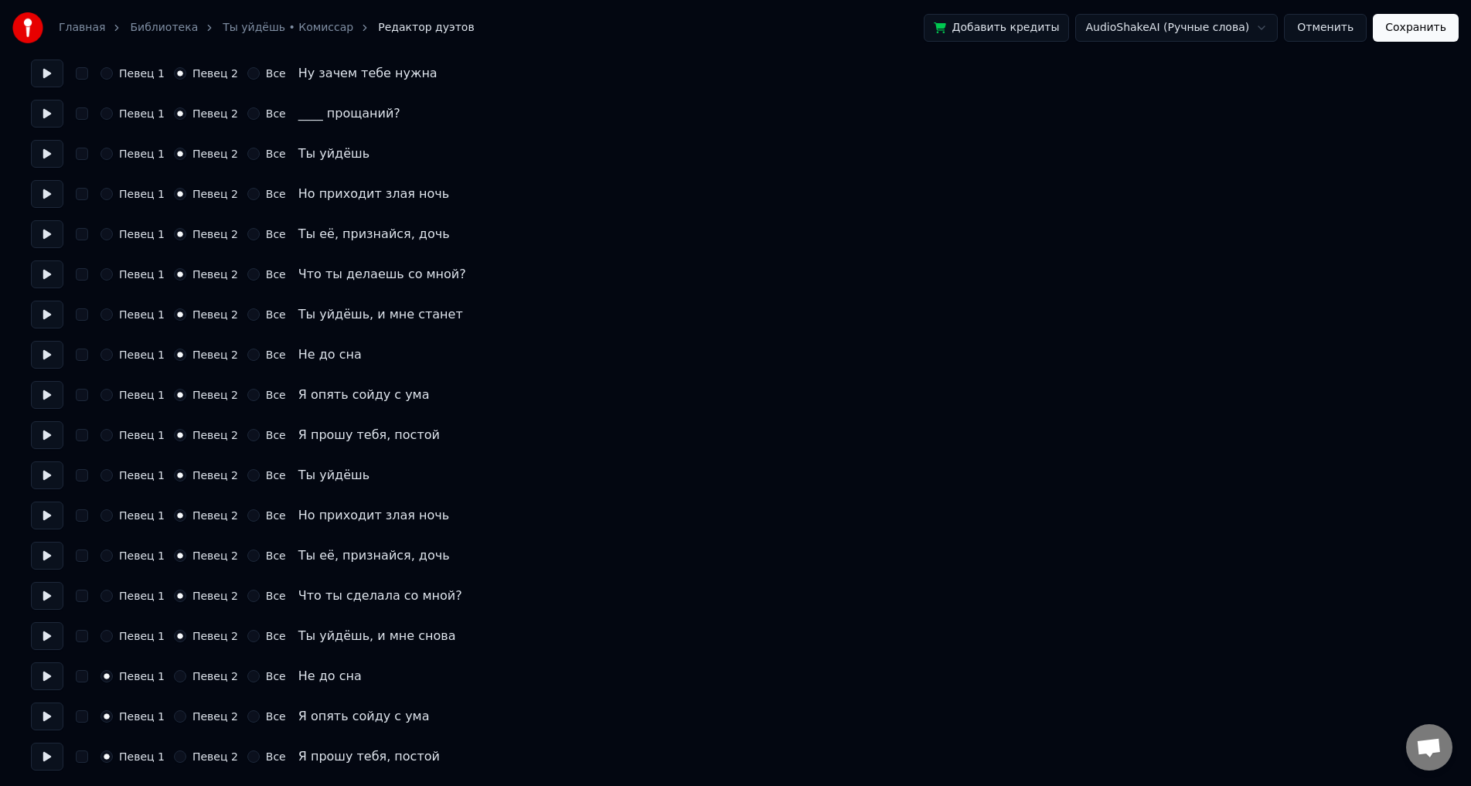
click at [178, 676] on button "Певец 2" at bounding box center [180, 676] width 12 height 12
click at [179, 718] on button "Певец 2" at bounding box center [180, 716] width 12 height 12
click at [182, 759] on button "Певец 2" at bounding box center [180, 757] width 12 height 12
click at [1439, 44] on div "Главная Библиотека Ты уйдёшь • Комиссар Редактор дуэтов Добавить кредиты AudioS…" at bounding box center [735, 28] width 1471 height 56
click at [1436, 39] on button "Сохранить" at bounding box center [1416, 28] width 86 height 28
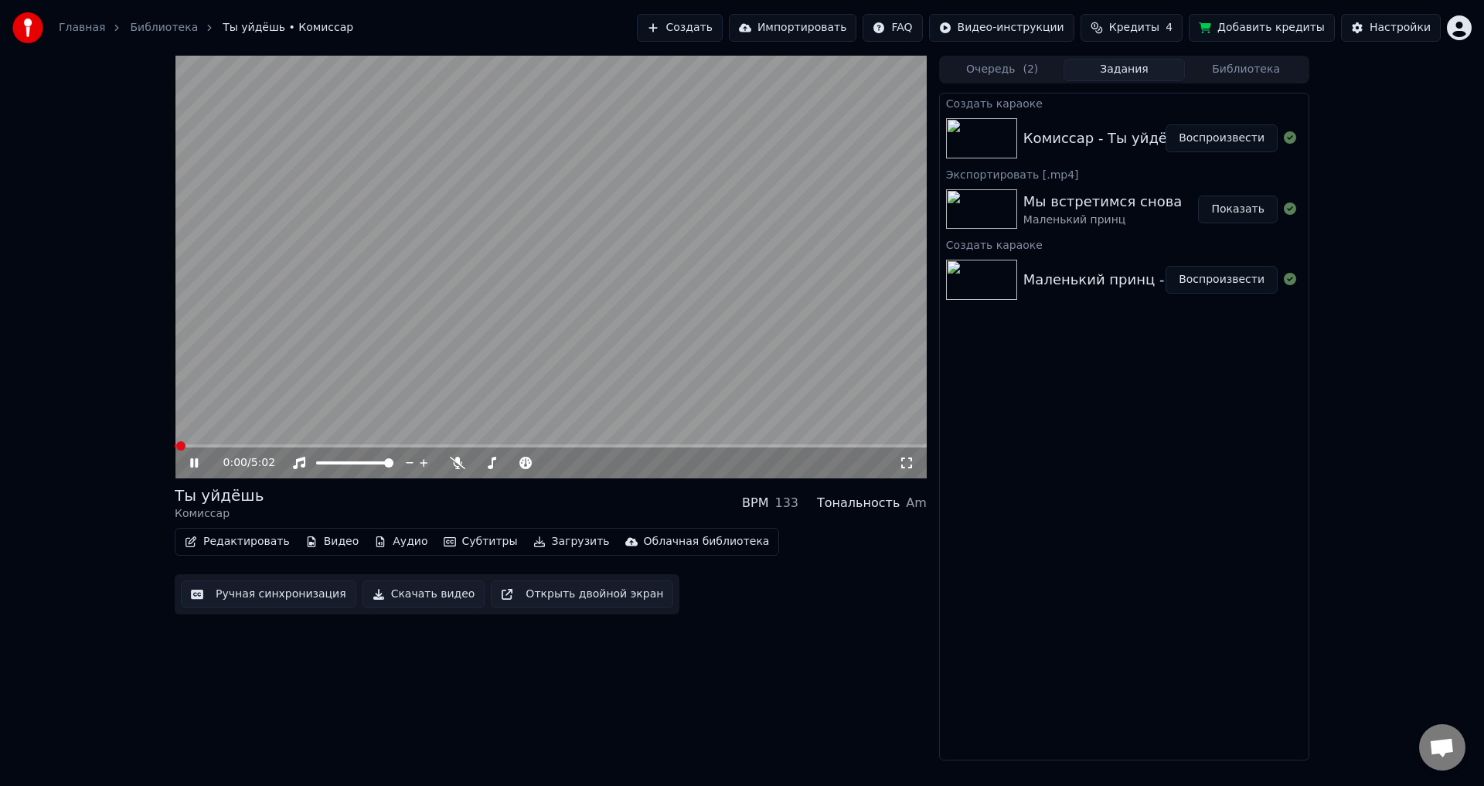
click at [912, 462] on icon at bounding box center [906, 463] width 15 height 12
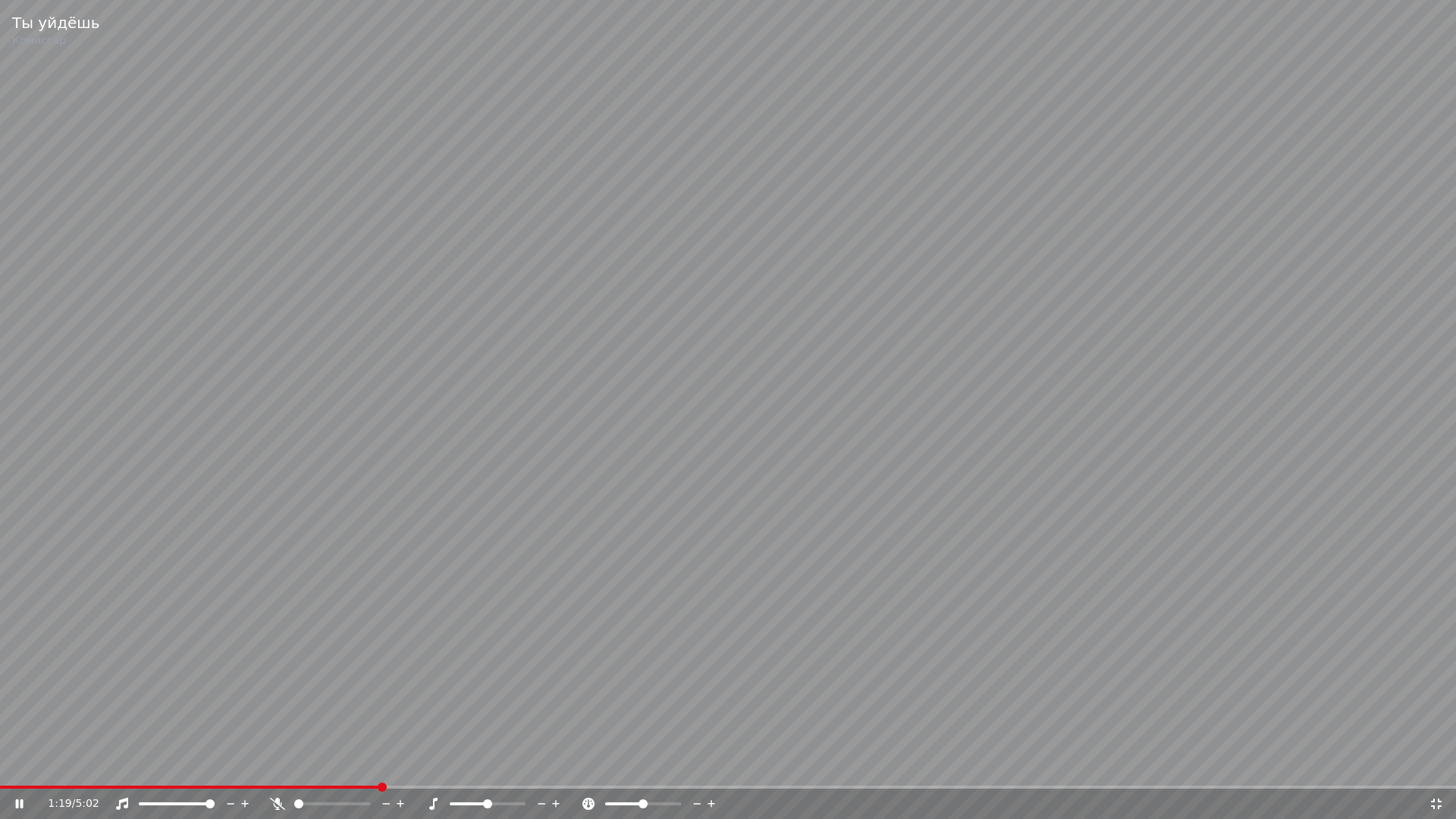
click at [382, 770] on span at bounding box center [728, 787] width 1456 height 3
click at [475, 770] on span at bounding box center [728, 787] width 1456 height 3
click at [797, 425] on video at bounding box center [728, 409] width 1456 height 819
click at [1439, 770] on icon at bounding box center [1436, 803] width 11 height 11
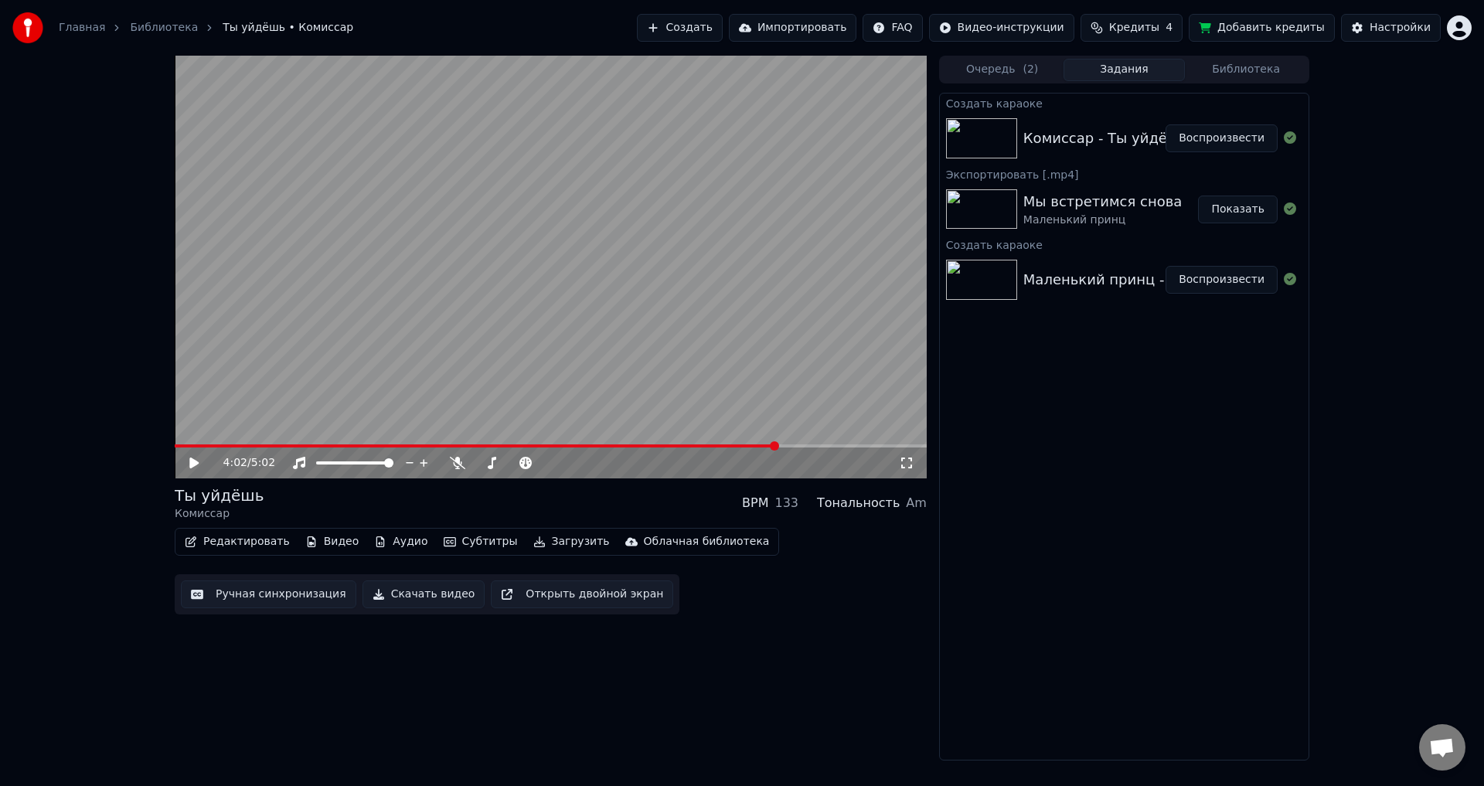
click at [451, 598] on button "Скачать видео" at bounding box center [424, 595] width 123 height 28
